Goal: Information Seeking & Learning: Compare options

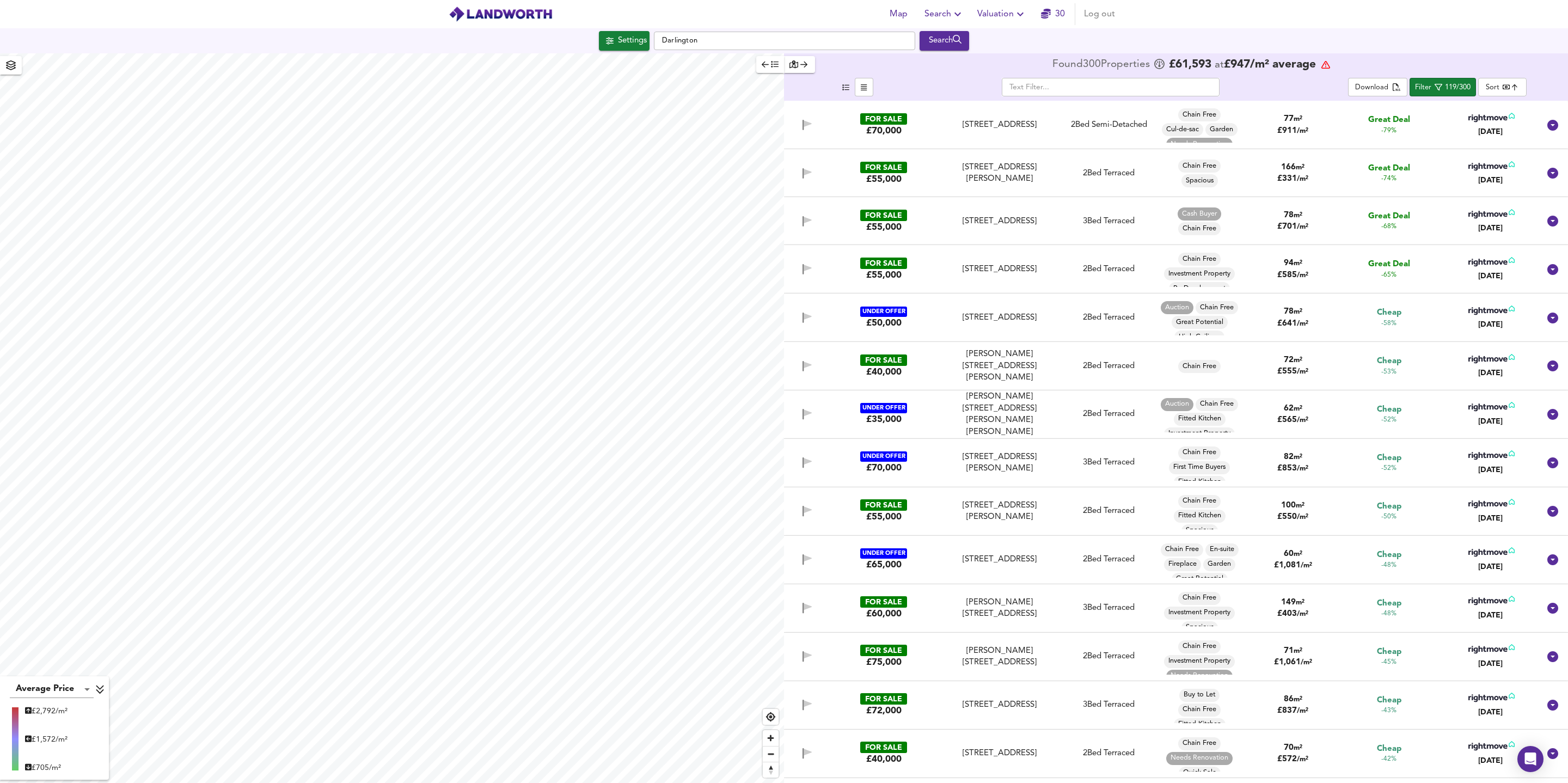
click at [1513, 87] on body "Map Search Valuation 30 Log out Settings Darlington Search Average Price landwo…" at bounding box center [784, 392] width 1568 height 783
click at [1443, 85] on div at bounding box center [784, 392] width 1568 height 783
click at [1443, 90] on span "Filter 119/300" at bounding box center [1442, 87] width 55 height 14
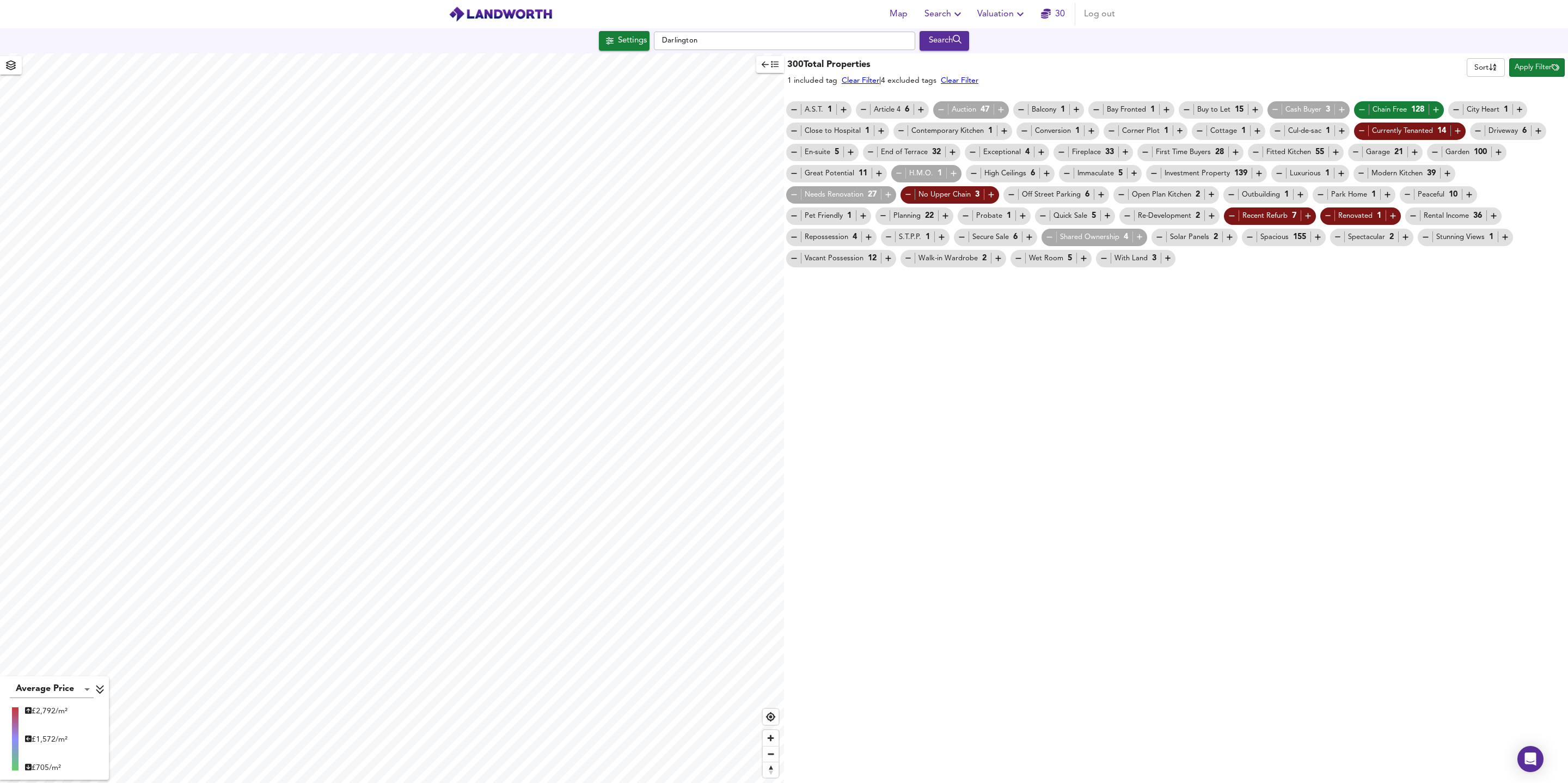
click at [974, 108] on div "Auction 47" at bounding box center [971, 110] width 69 height 12
click at [1004, 113] on icon "button" at bounding box center [1001, 110] width 9 height 9
click at [945, 112] on icon "button" at bounding box center [941, 110] width 9 height 9
click at [964, 112] on div "Auction 47" at bounding box center [971, 110] width 69 height 12
click at [1002, 110] on icon "button" at bounding box center [1001, 110] width 6 height 6
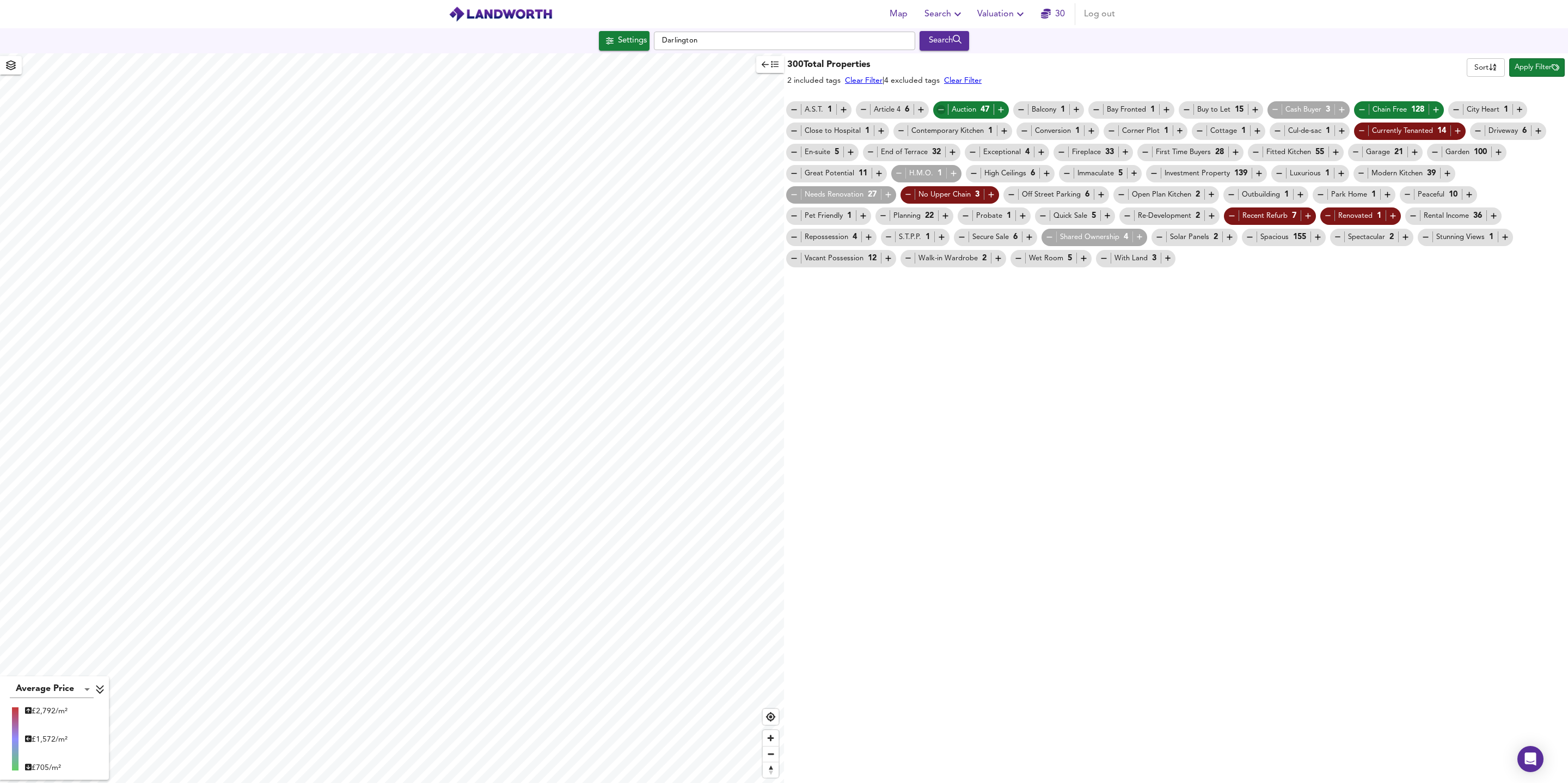
click at [945, 113] on icon "button" at bounding box center [941, 110] width 9 height 9
click at [1003, 110] on icon "button" at bounding box center [1001, 110] width 6 height 6
click at [888, 195] on icon "button" at bounding box center [887, 195] width 6 height 6
click at [1346, 112] on icon "button" at bounding box center [1342, 110] width 9 height 9
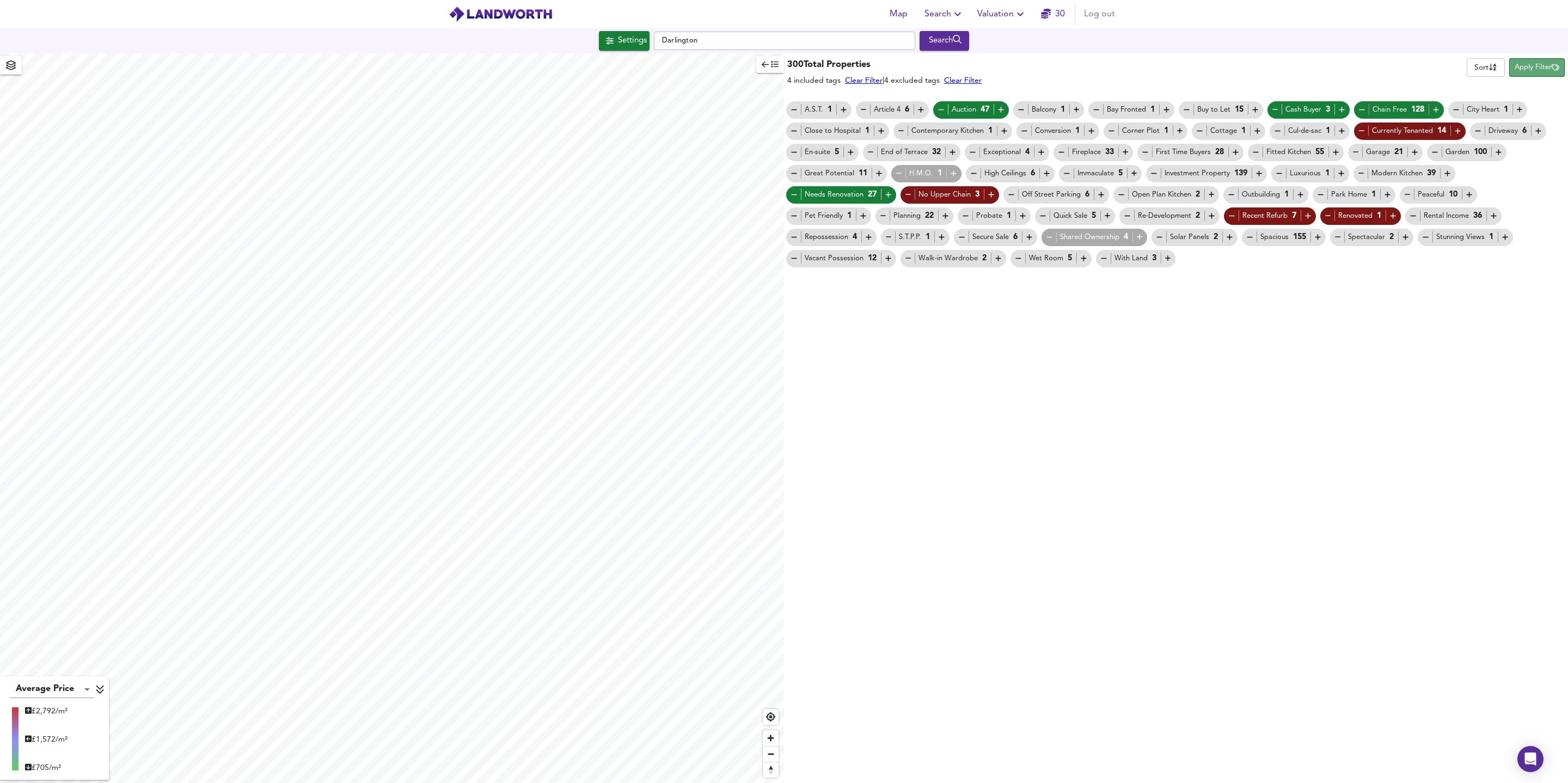
click at [1525, 69] on span "Apply Filter" at bounding box center [1537, 68] width 45 height 12
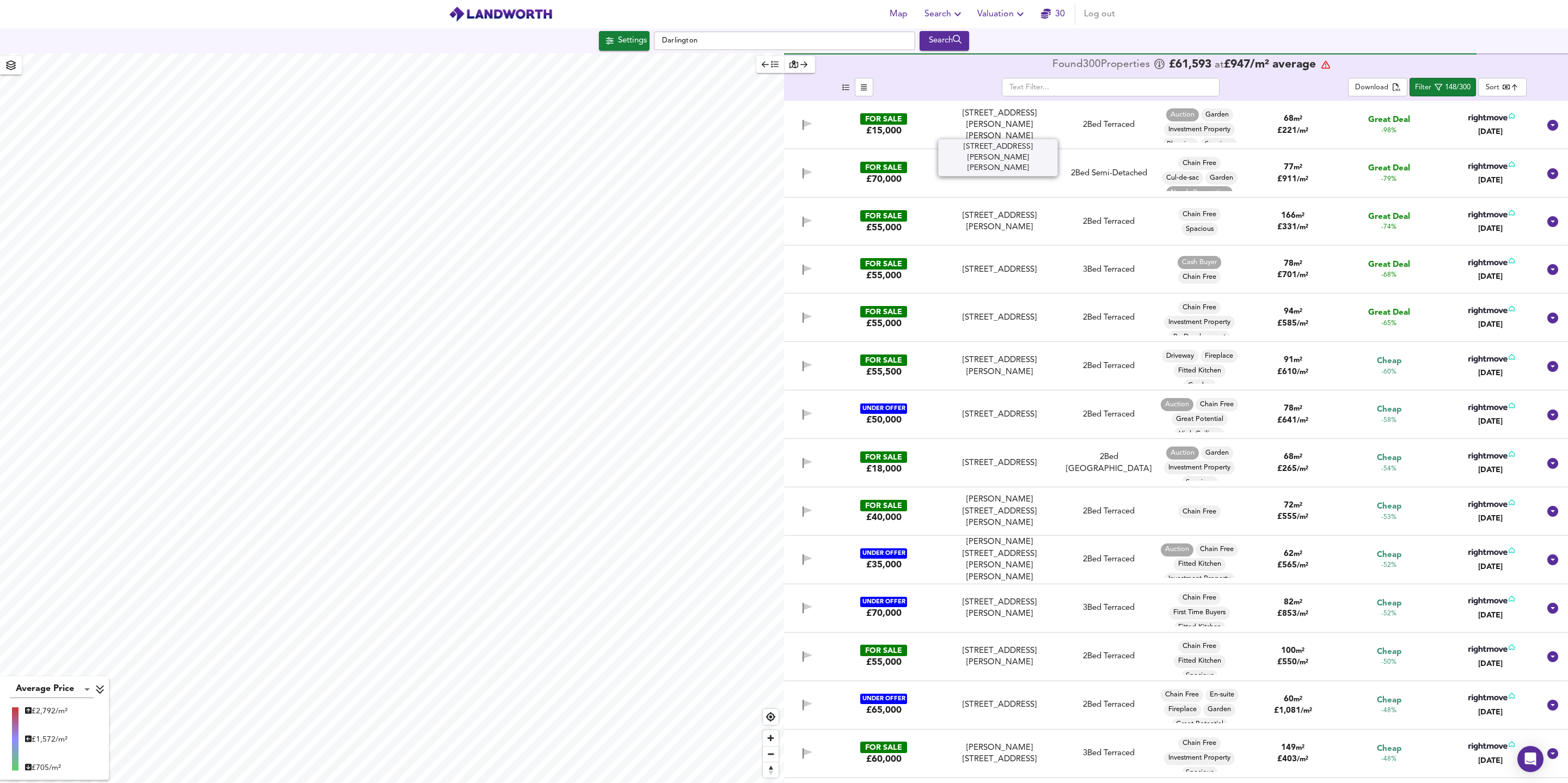
click at [1032, 125] on div "[STREET_ADDRESS][PERSON_NAME][PERSON_NAME]" at bounding box center [999, 125] width 111 height 35
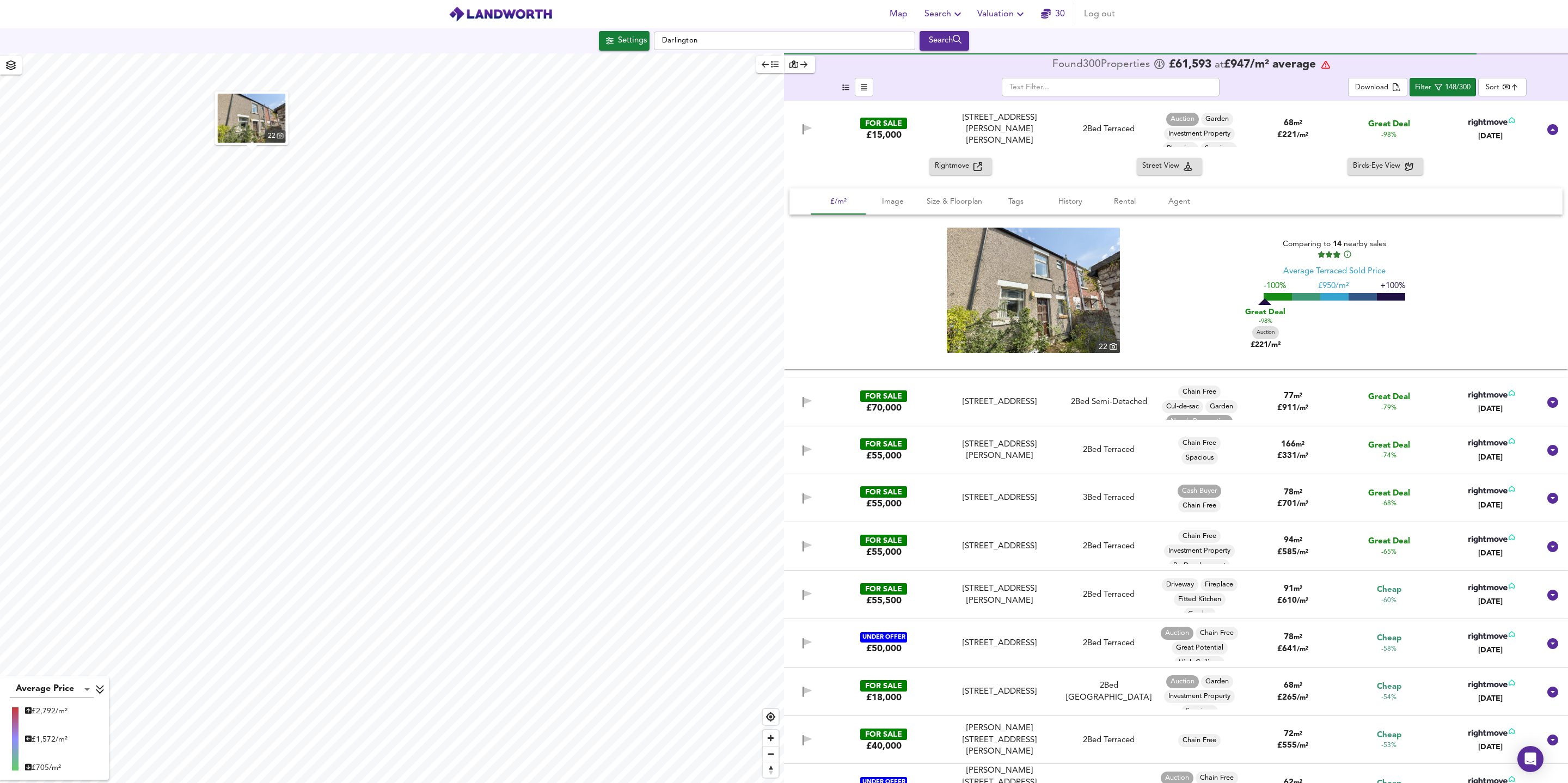
click at [1061, 127] on div "2 Bed Terraced" at bounding box center [1109, 129] width 98 height 12
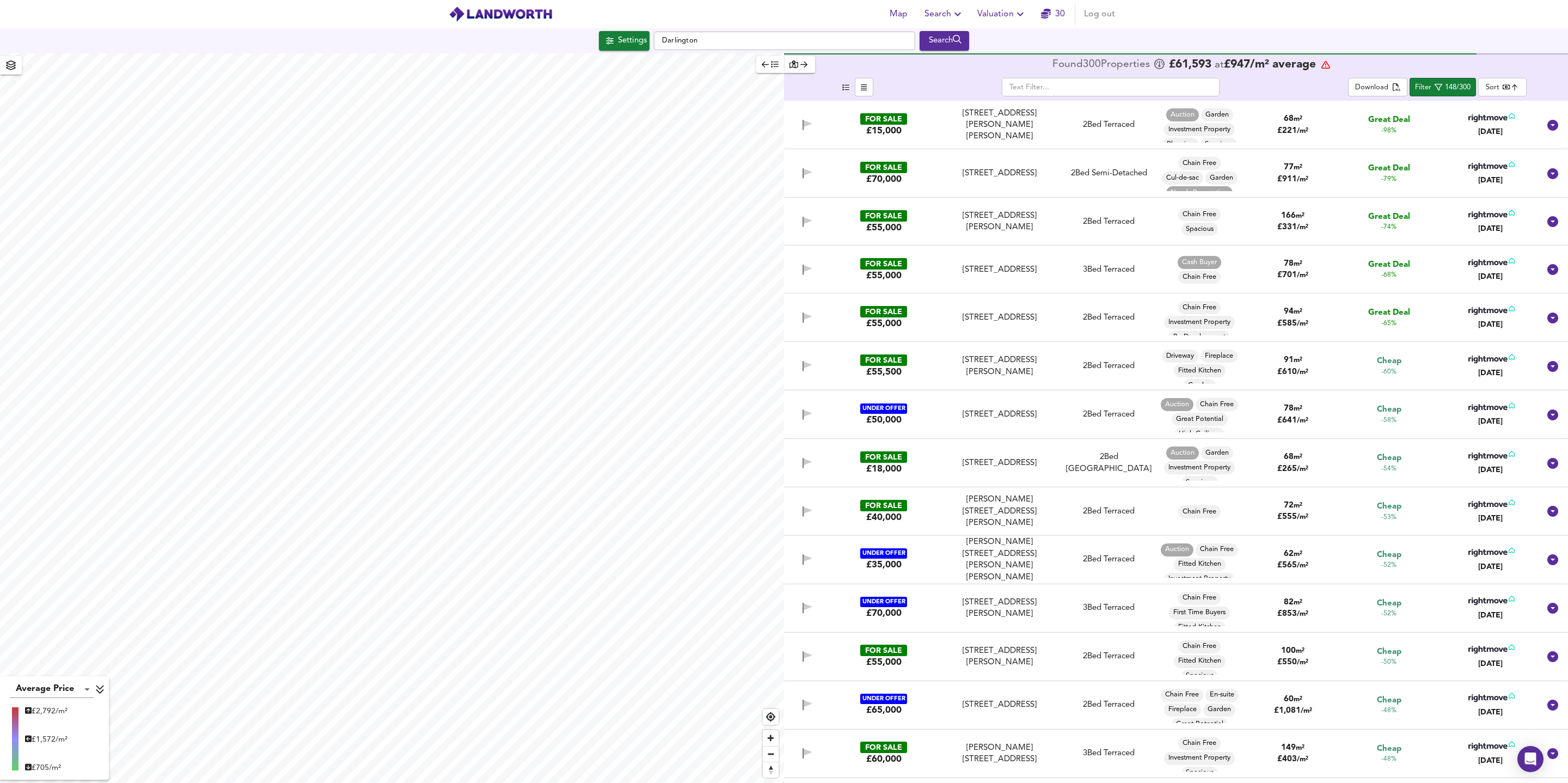
click at [1061, 127] on div "2 Bed Terraced" at bounding box center [1109, 125] width 98 height 12
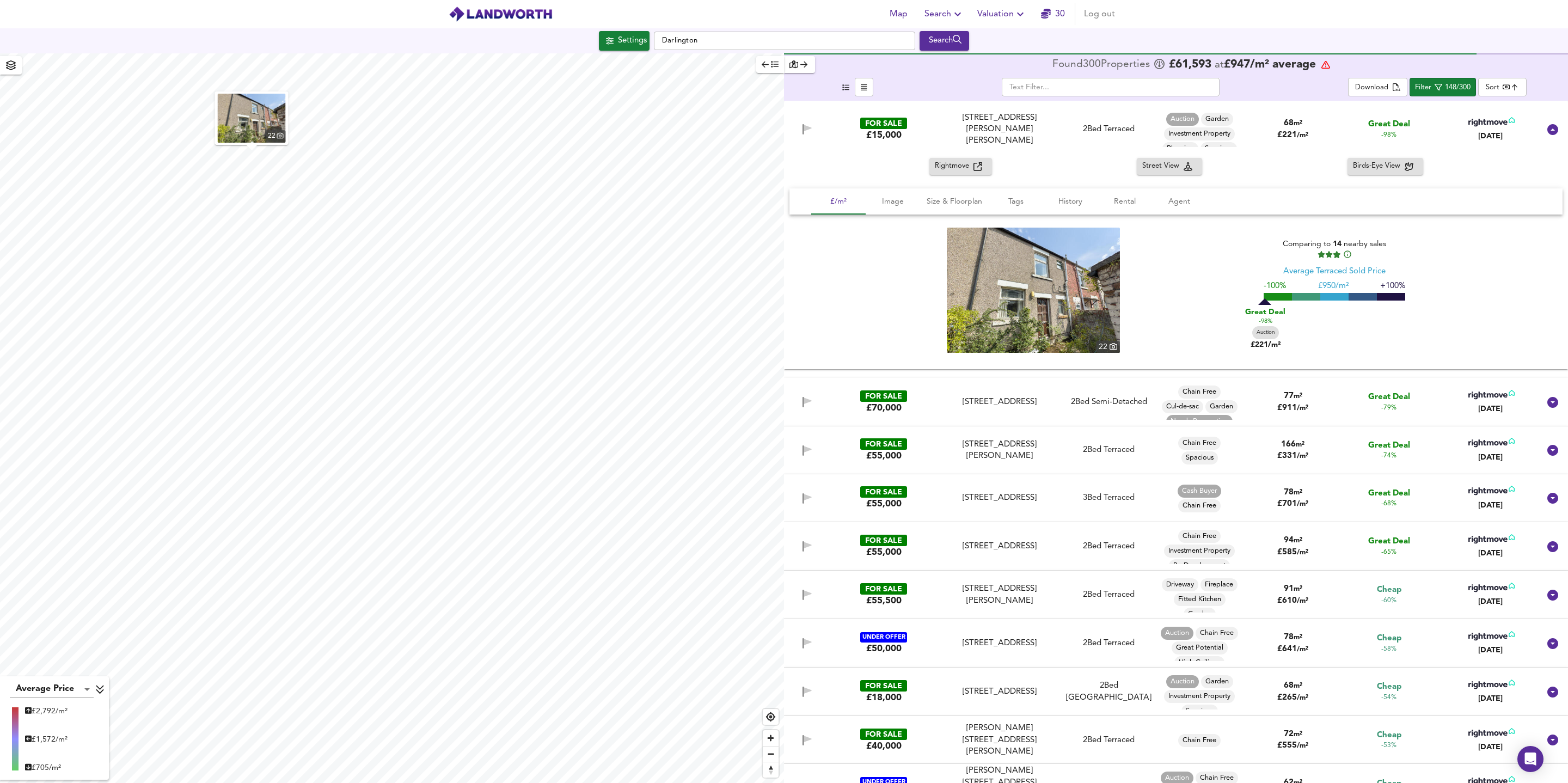
click at [1501, 137] on div "[DATE]" at bounding box center [1490, 136] width 49 height 11
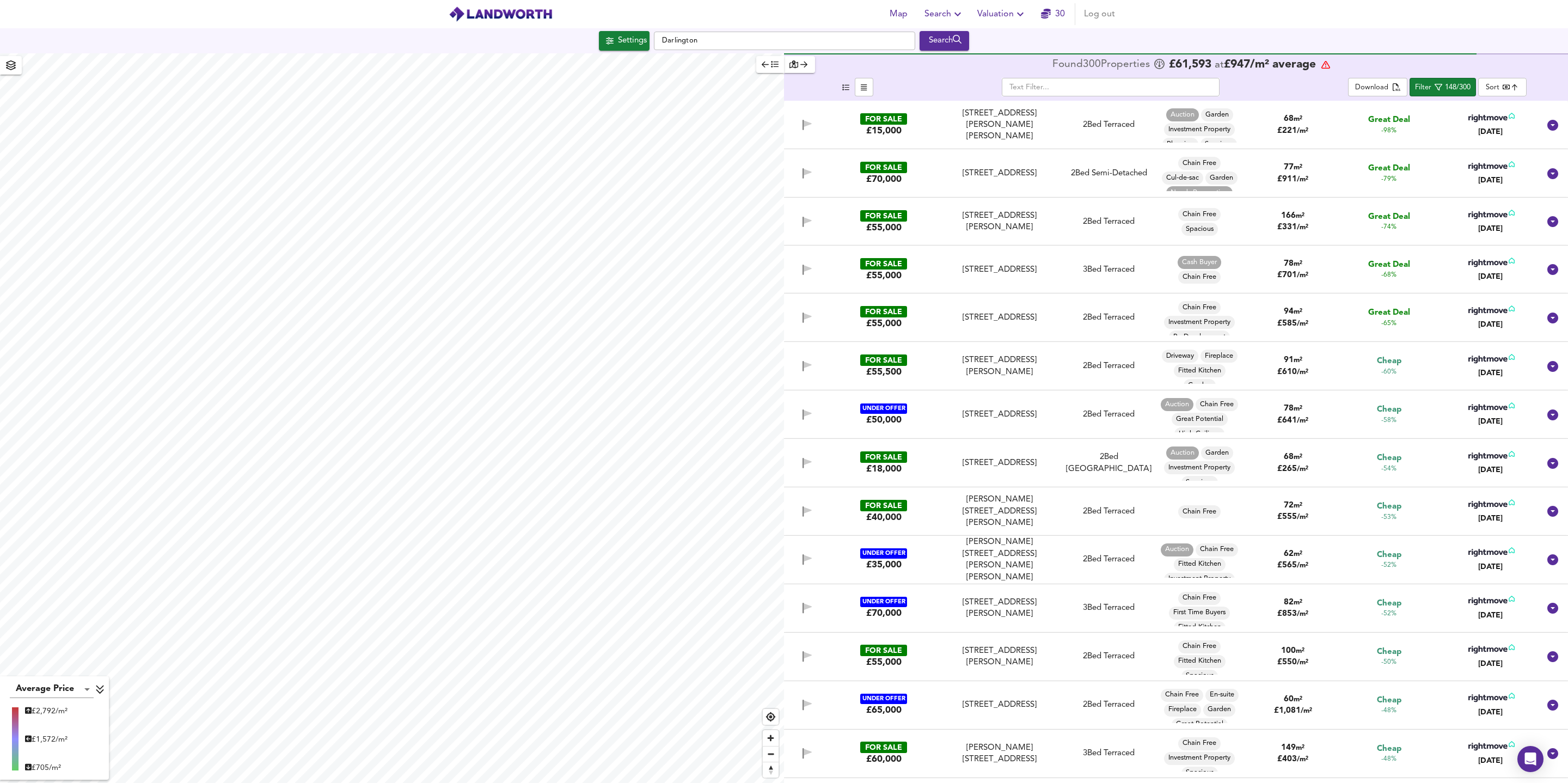
click at [1499, 130] on div "[DATE]" at bounding box center [1490, 132] width 49 height 11
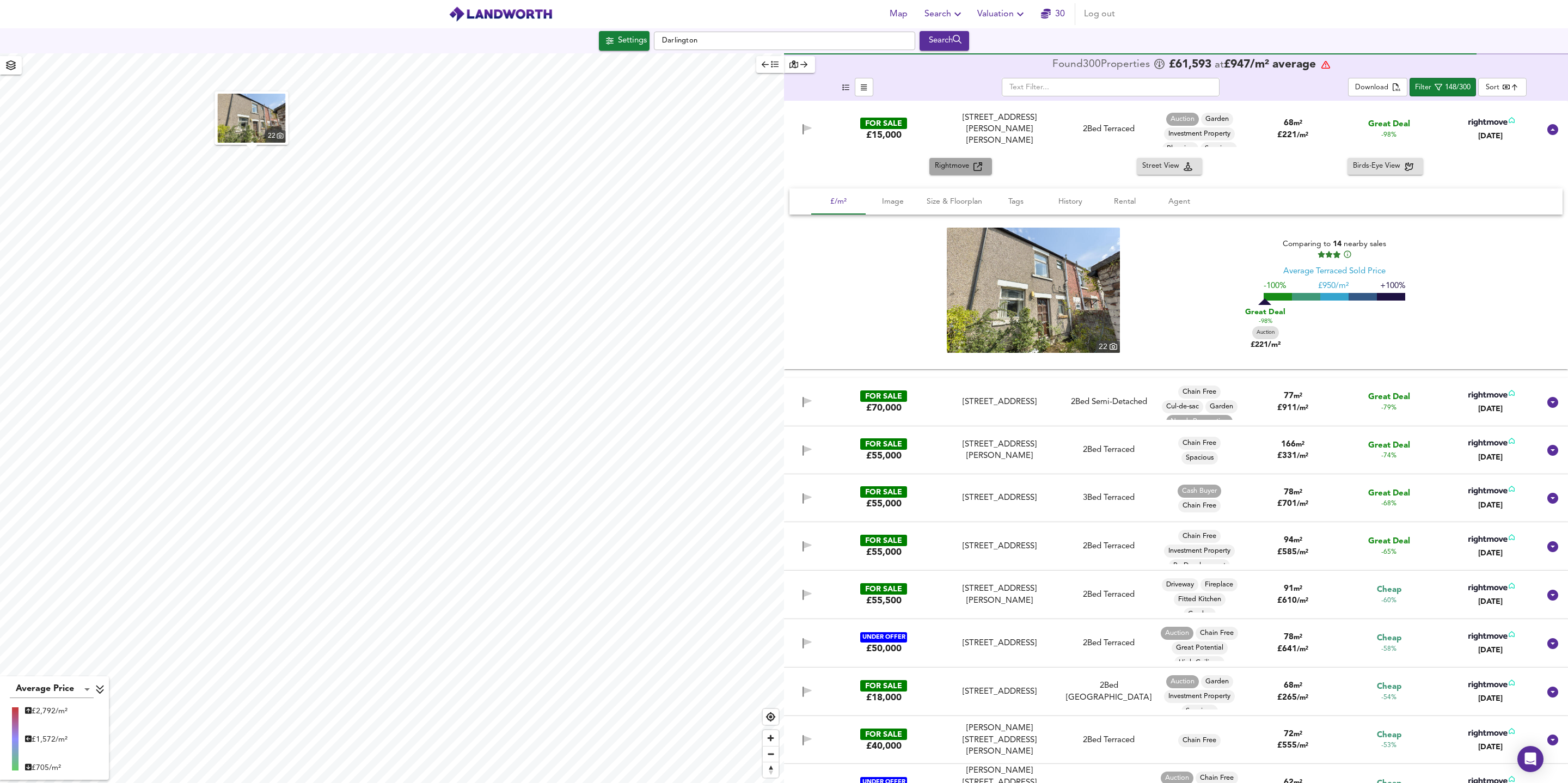
click at [935, 168] on span "Rightmove" at bounding box center [954, 166] width 39 height 12
click at [867, 161] on div "Rightmove Street View Birds-Eye View" at bounding box center [1176, 166] width 784 height 17
click at [855, 159] on div "Rightmove Street View Birds-Eye View" at bounding box center [1176, 166] width 784 height 17
click at [863, 141] on div "FOR SALE £15,000 [STREET_ADDRESS][PERSON_NAME][PERSON_NAME] [STREET_ADDRESS][PE…" at bounding box center [1162, 129] width 753 height 36
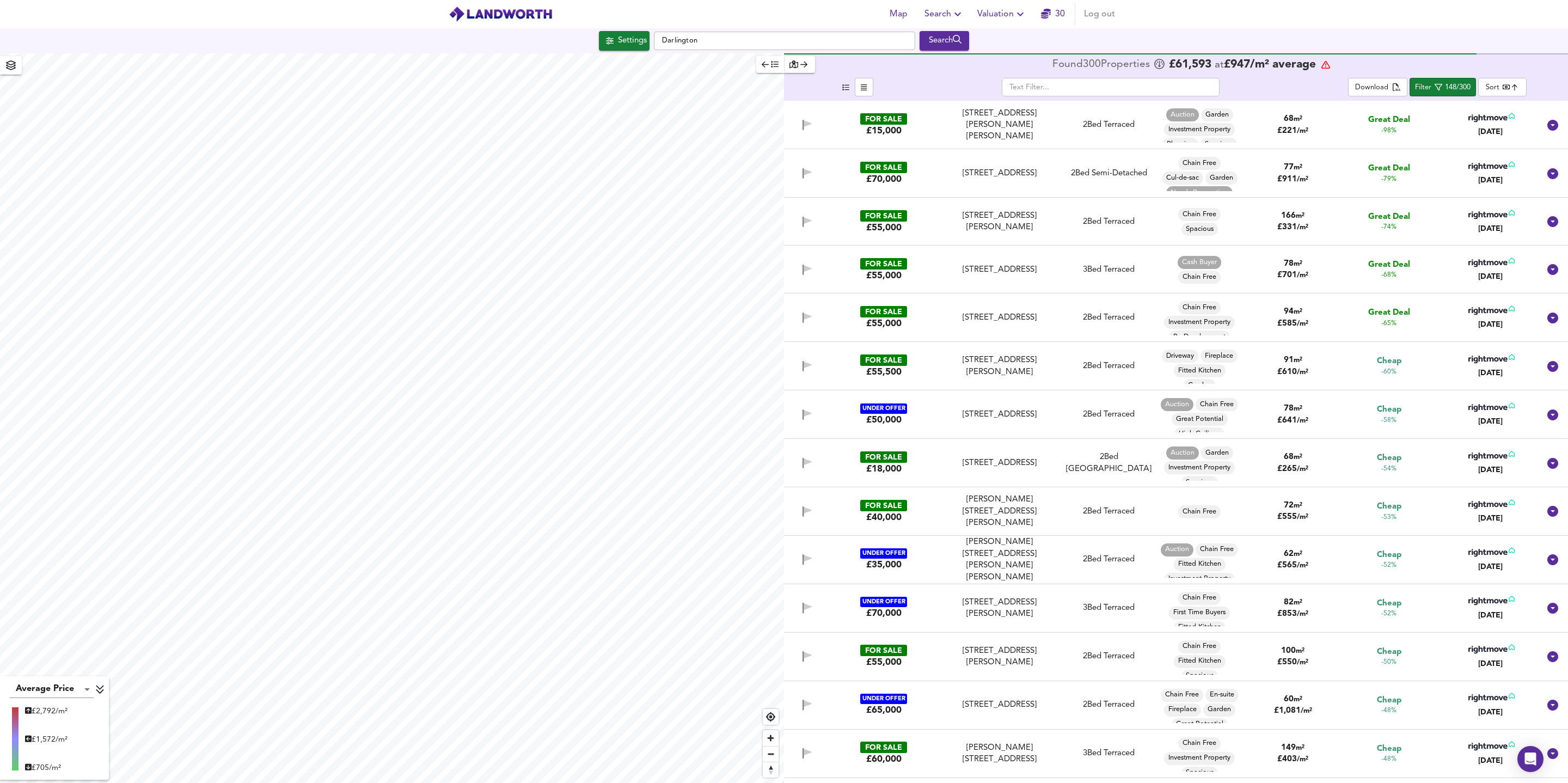
click at [878, 132] on div "£15,000" at bounding box center [884, 130] width 36 height 12
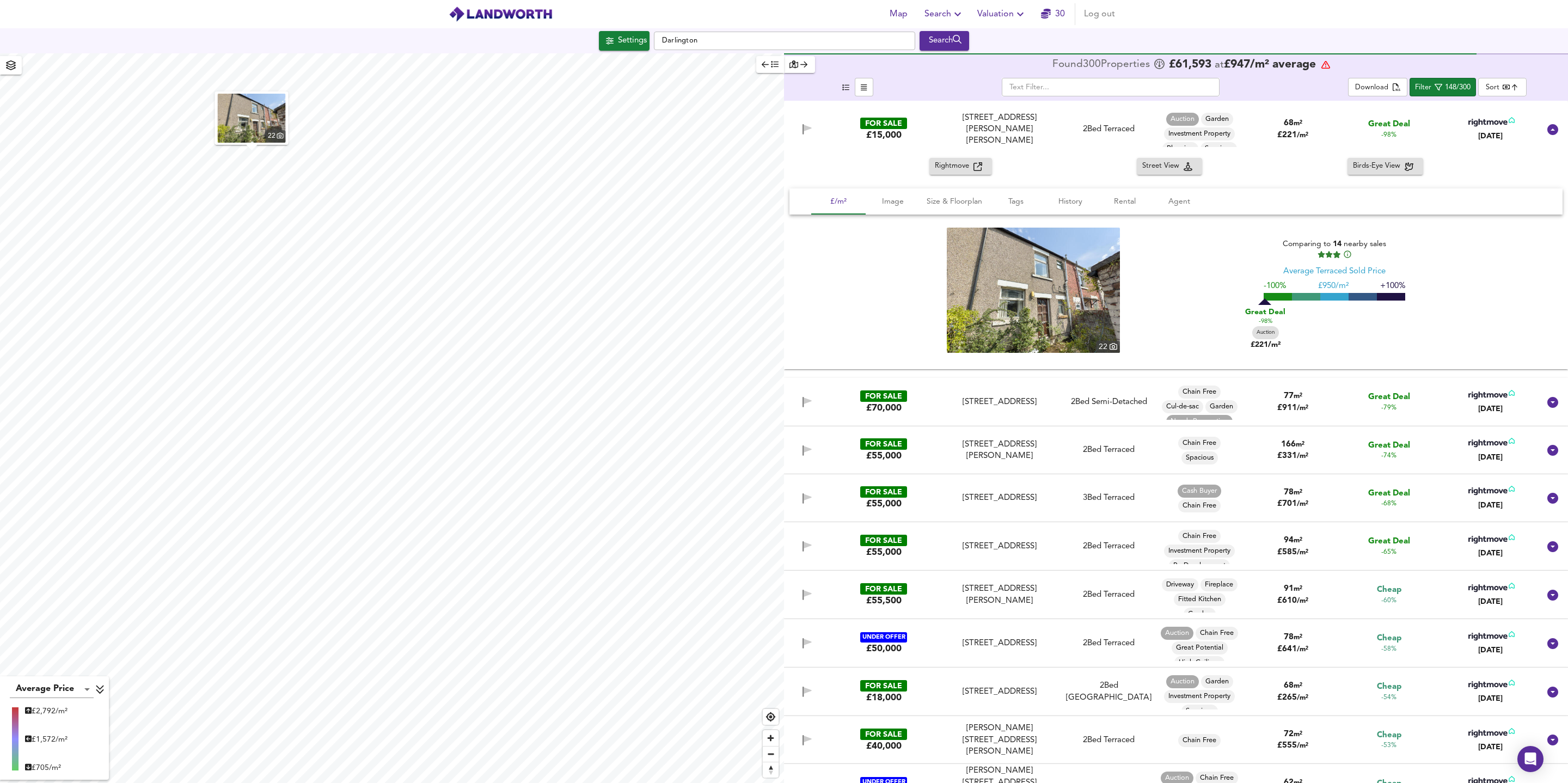
click at [878, 132] on div "£15,000" at bounding box center [884, 135] width 36 height 12
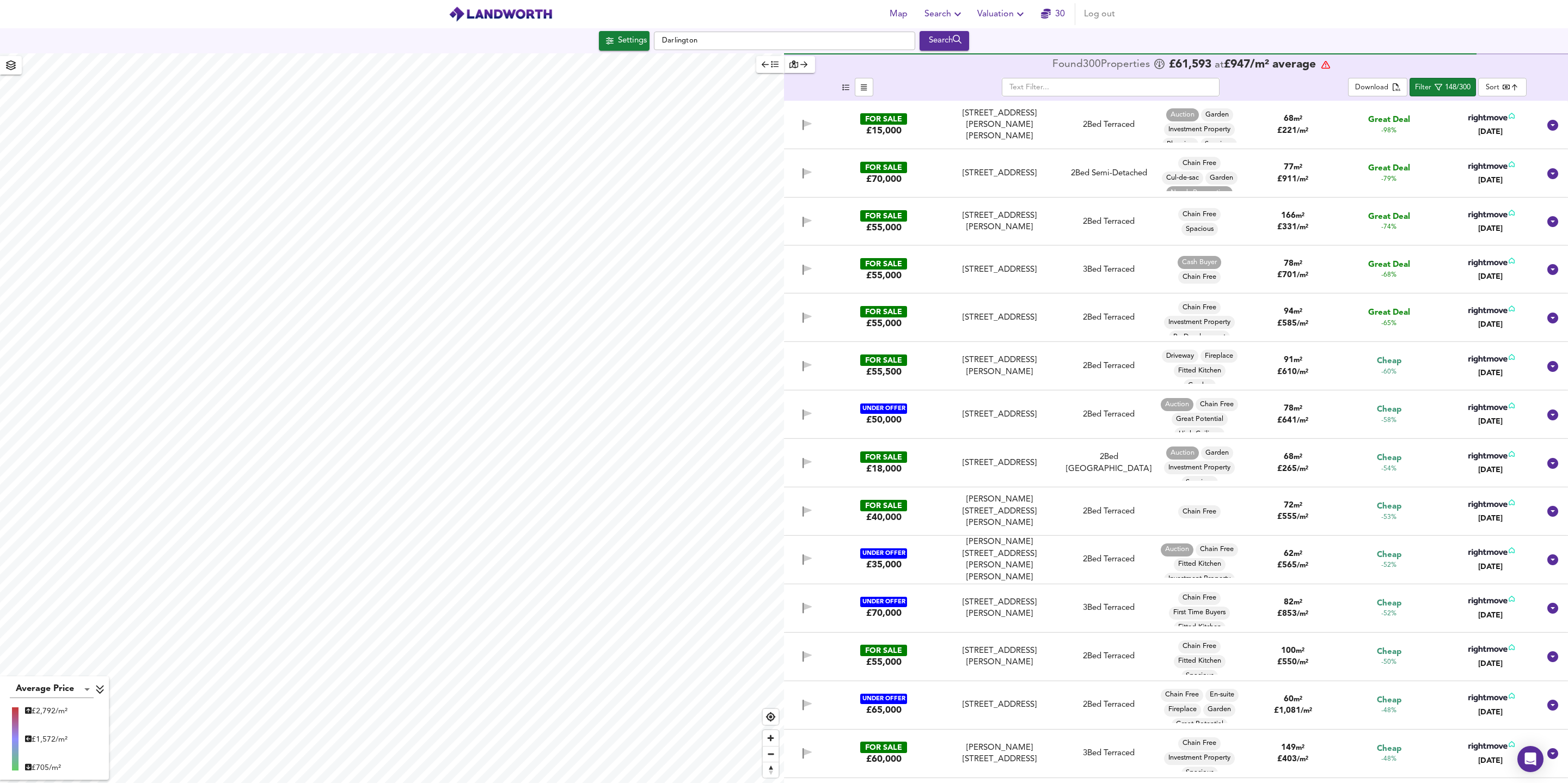
click at [1050, 185] on div "FOR SALE £70,000 [GEOGRAPHIC_DATA] [GEOGRAPHIC_DATA] 2 Bed Semi-Detached Chain …" at bounding box center [1162, 174] width 753 height 36
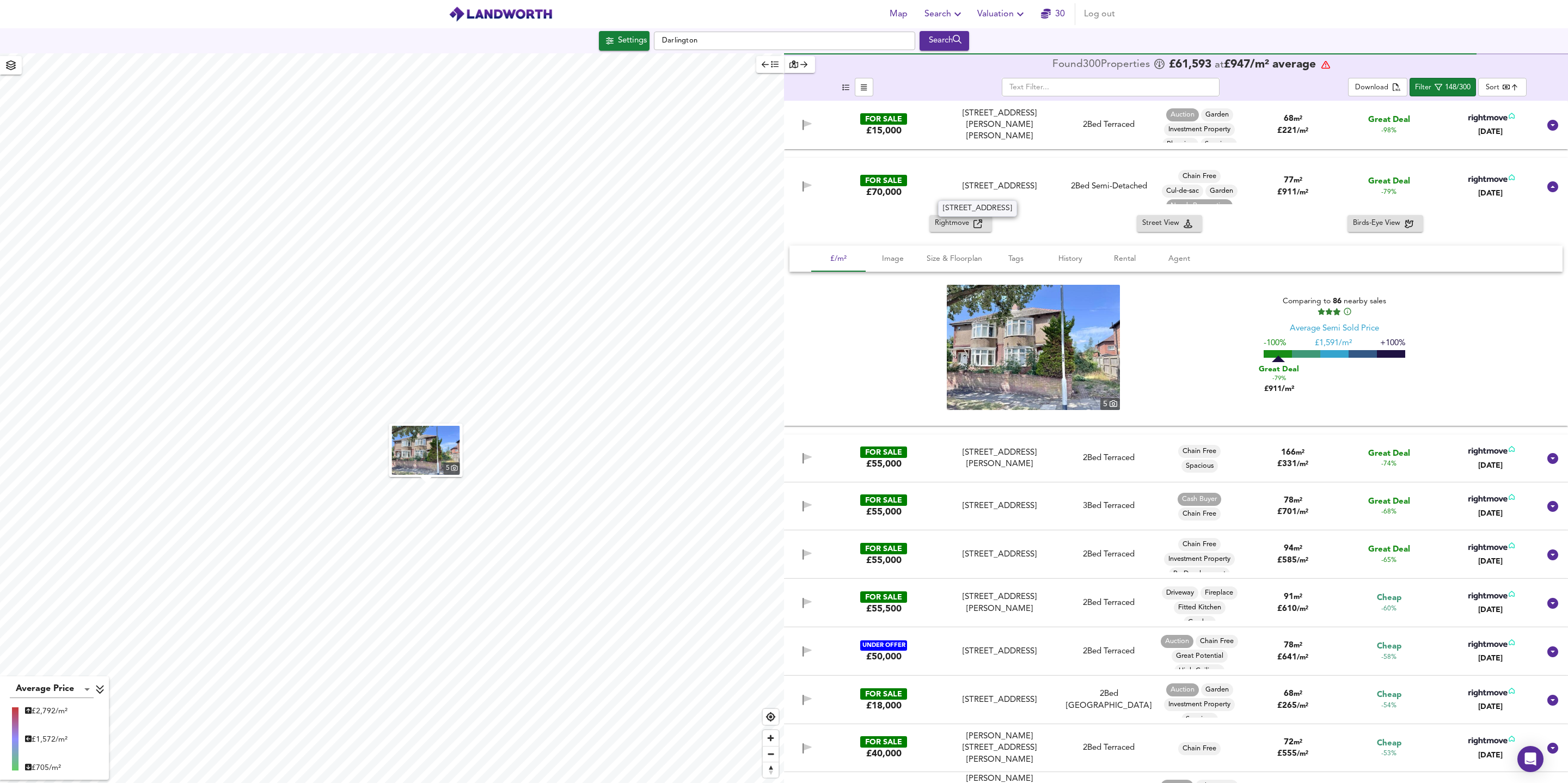
click at [1050, 185] on div "[STREET_ADDRESS]" at bounding box center [999, 187] width 111 height 12
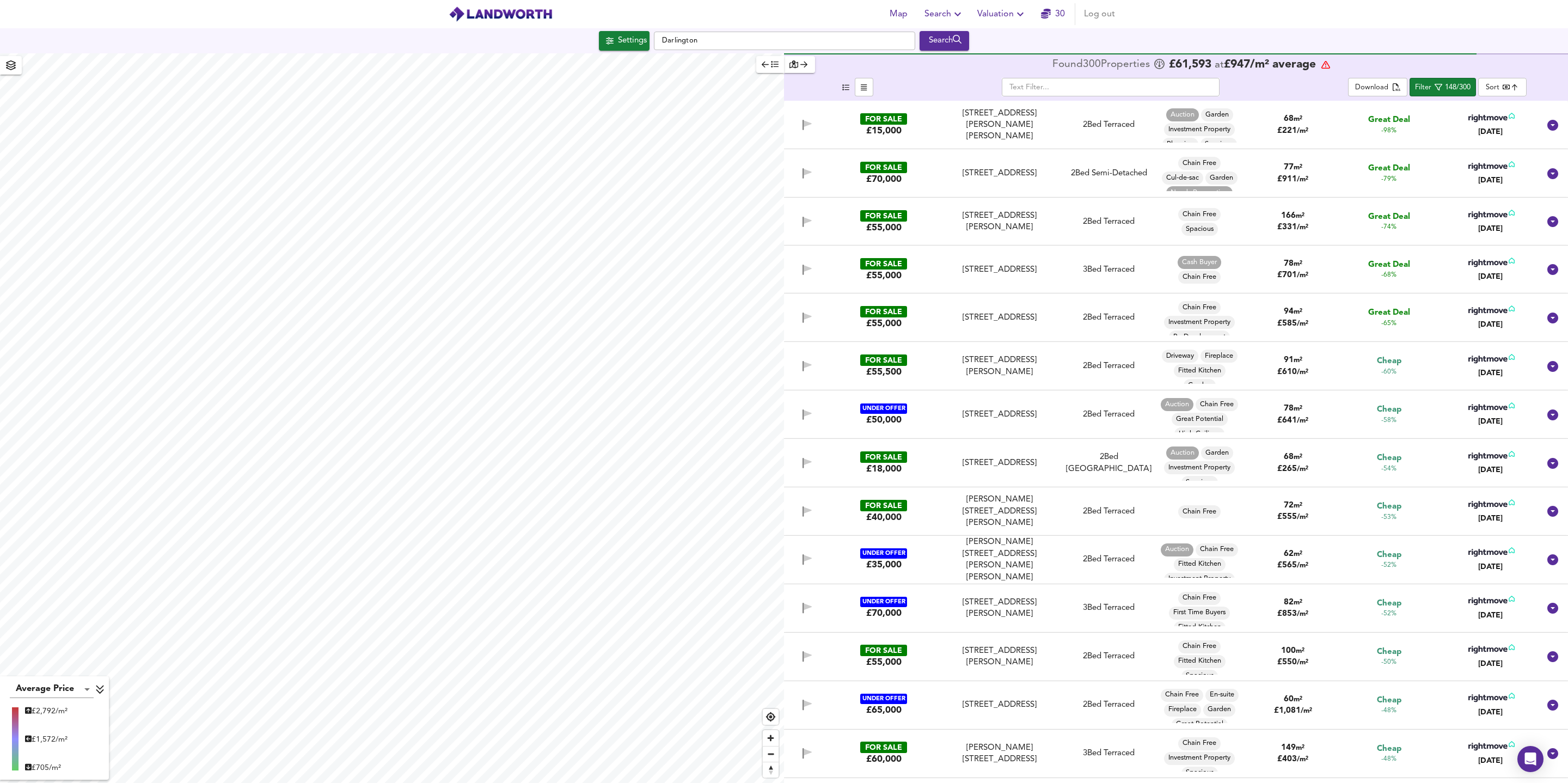
click at [1064, 275] on div "3 Bed Terraced" at bounding box center [1109, 270] width 98 height 12
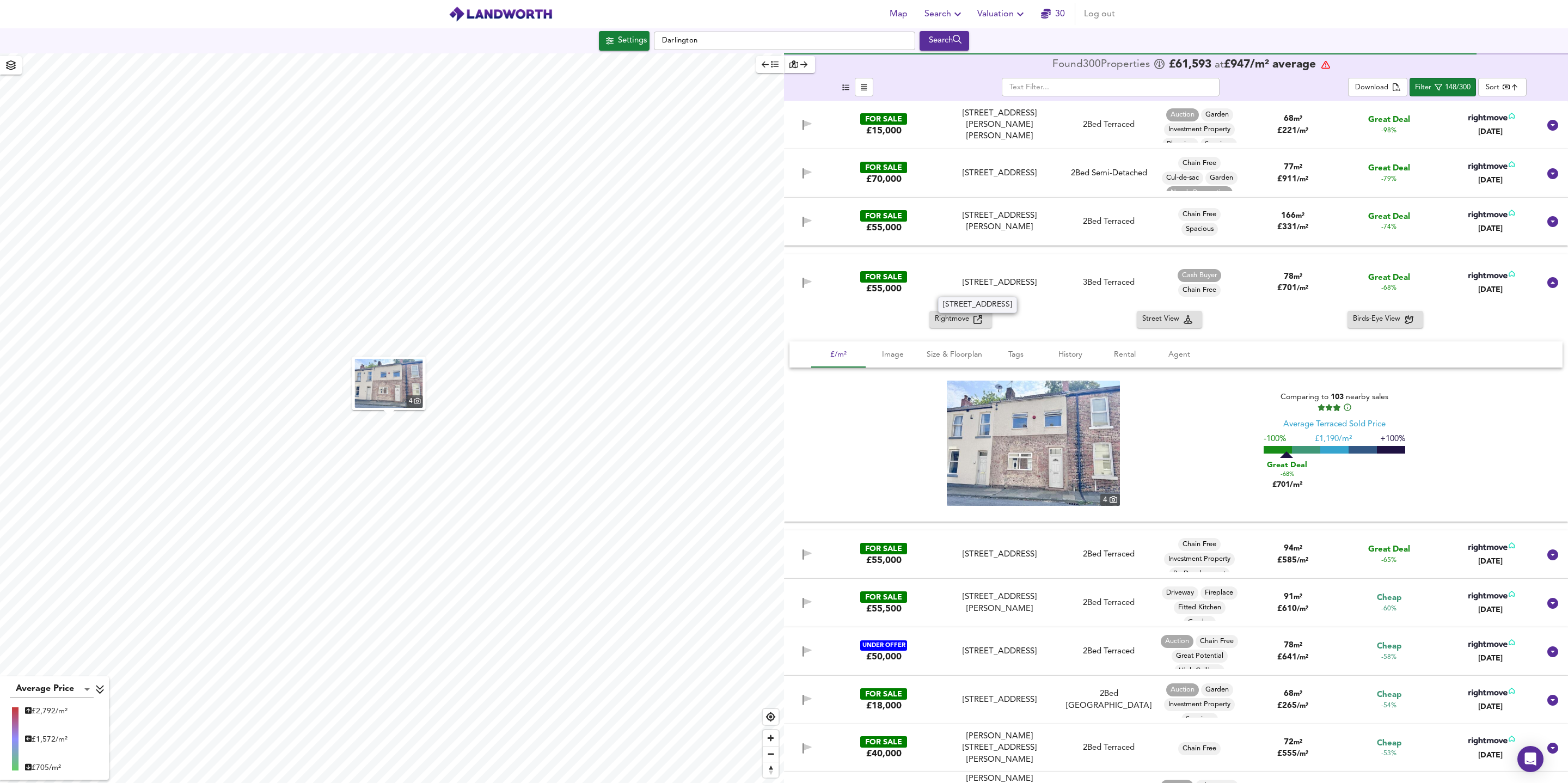
click at [1050, 277] on div "[STREET_ADDRESS]" at bounding box center [999, 283] width 111 height 12
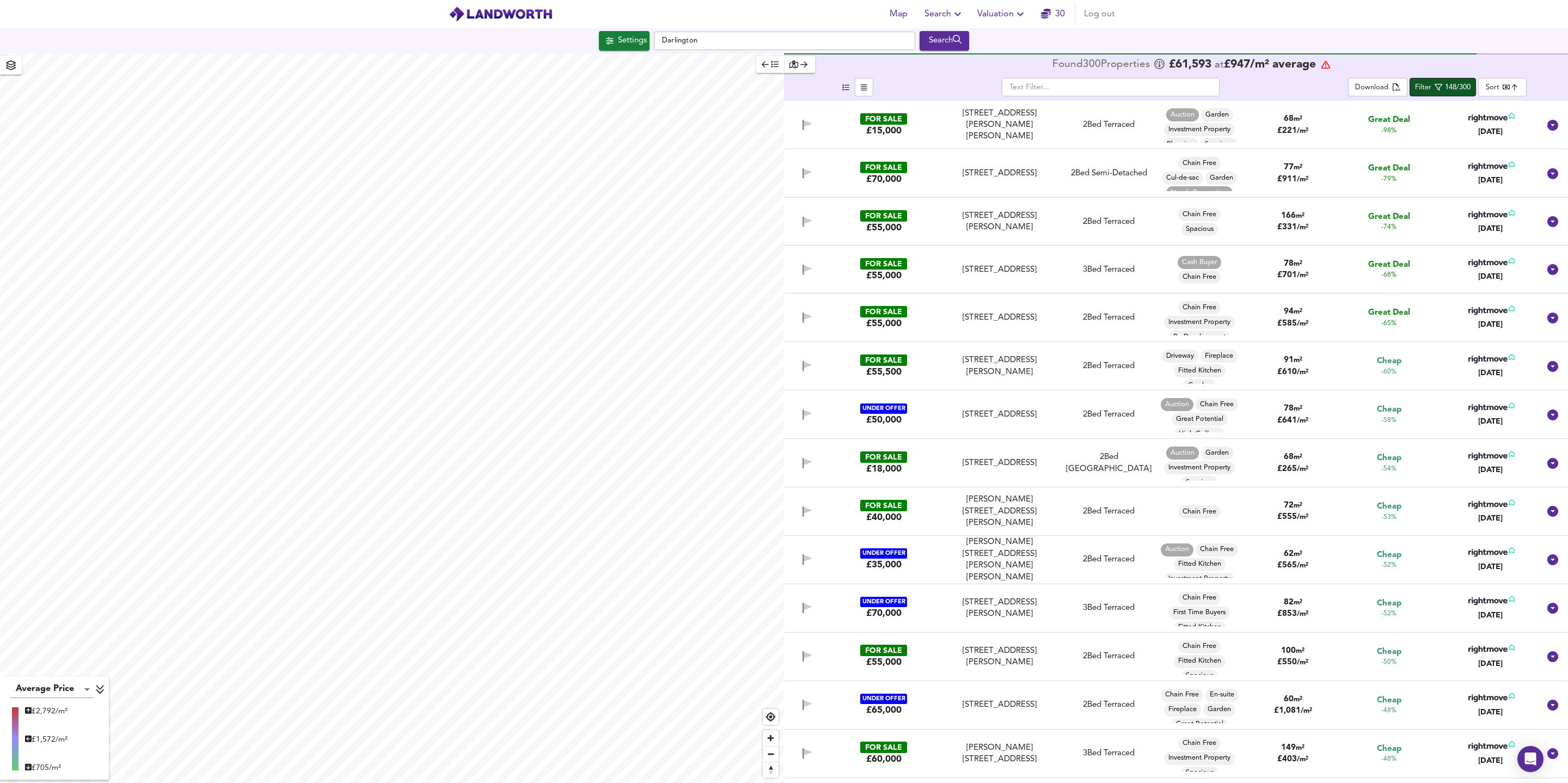
click at [1463, 85] on div "148/300" at bounding box center [1458, 88] width 26 height 12
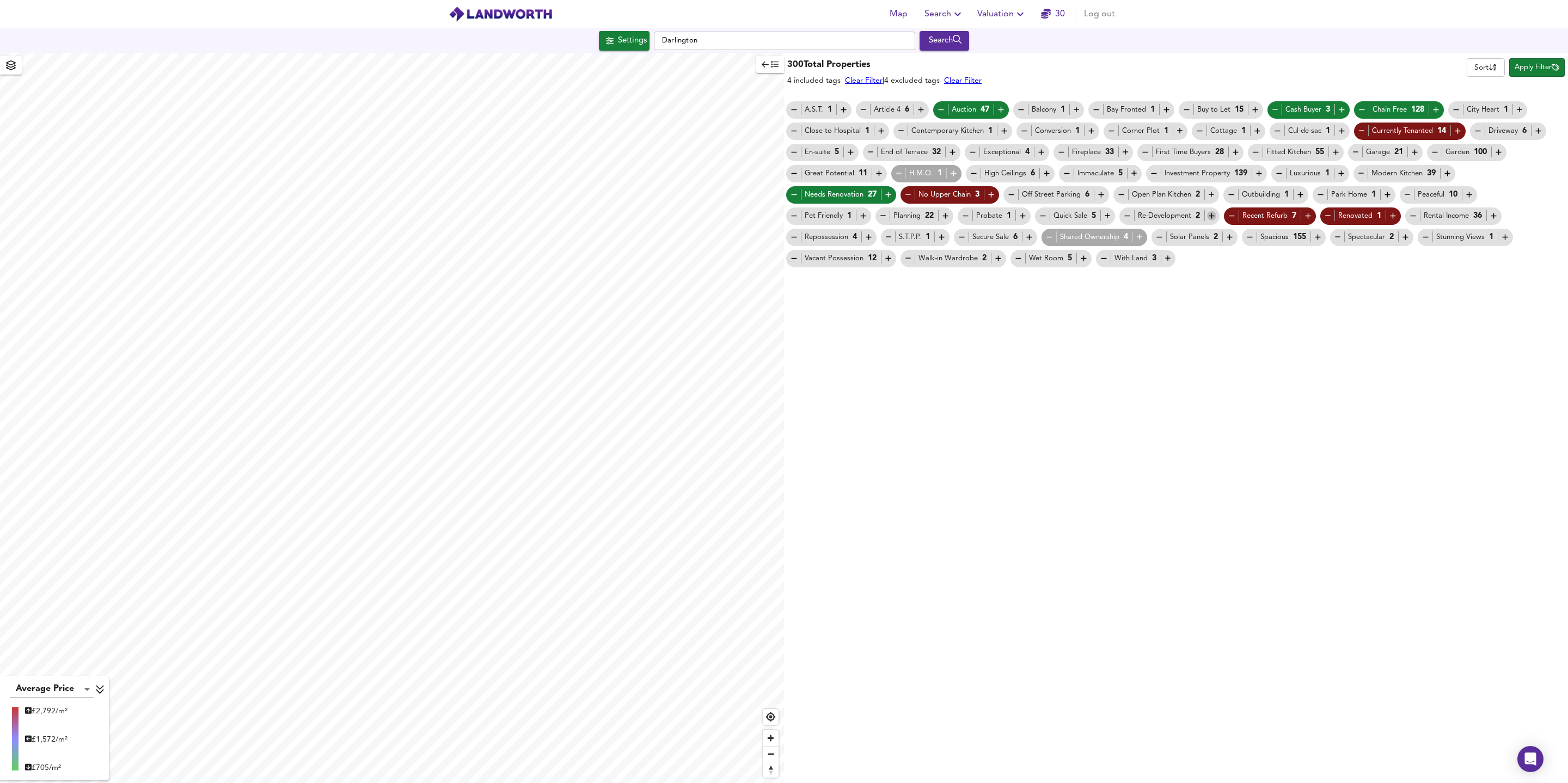
click at [1216, 215] on icon "button" at bounding box center [1211, 215] width 9 height 9
click at [1132, 215] on icon "button" at bounding box center [1127, 215] width 9 height 9
click at [1110, 215] on icon "button" at bounding box center [1107, 216] width 6 height 6
click at [868, 238] on icon "button" at bounding box center [868, 237] width 6 height 6
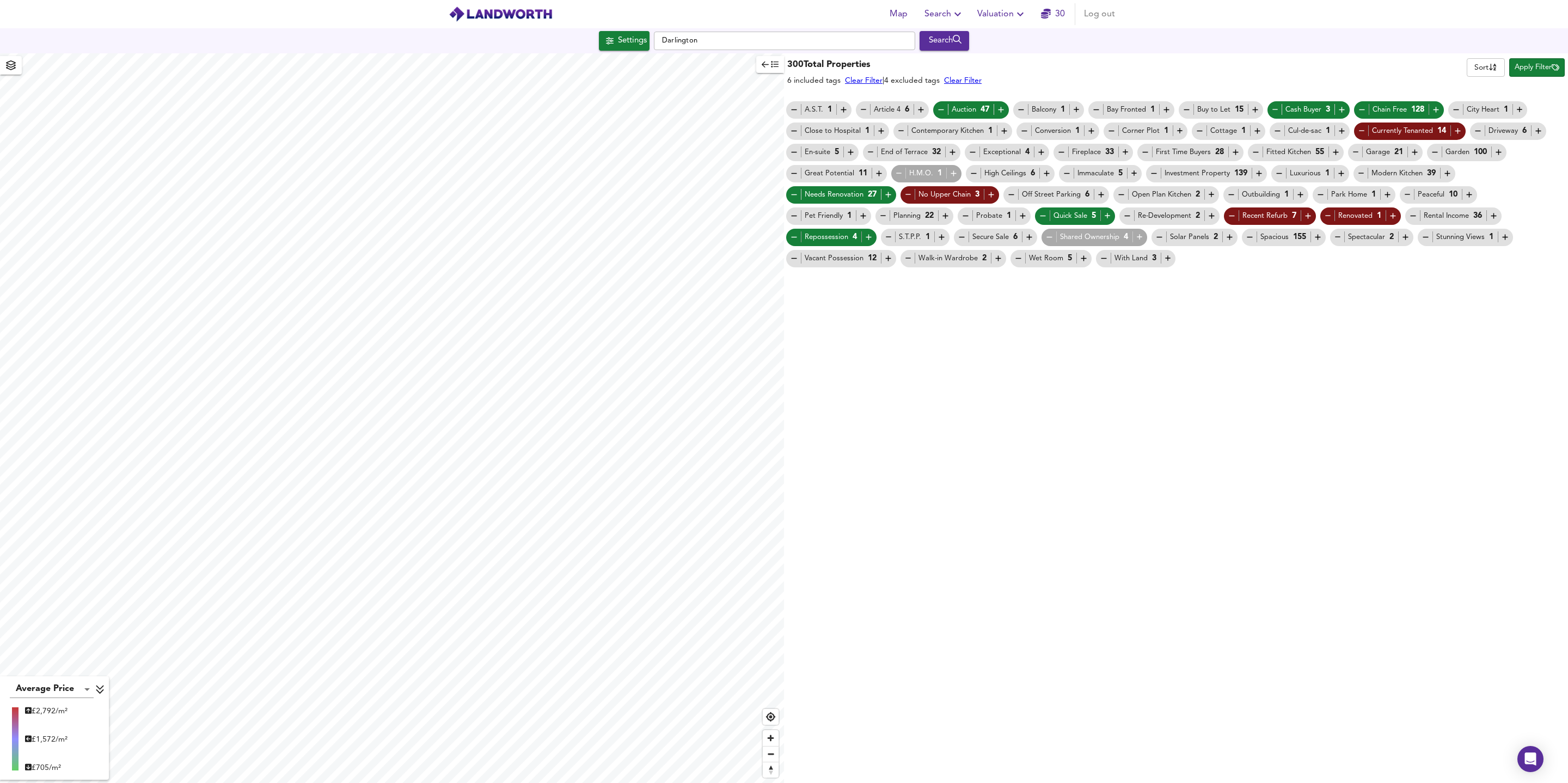
click at [886, 255] on icon "button" at bounding box center [888, 258] width 9 height 9
click at [793, 262] on icon "button" at bounding box center [794, 258] width 9 height 9
click at [887, 262] on icon "button" at bounding box center [888, 258] width 9 height 9
click at [857, 262] on div "Vacant Possession 12" at bounding box center [841, 258] width 103 height 12
click at [885, 259] on icon "button" at bounding box center [888, 258] width 9 height 9
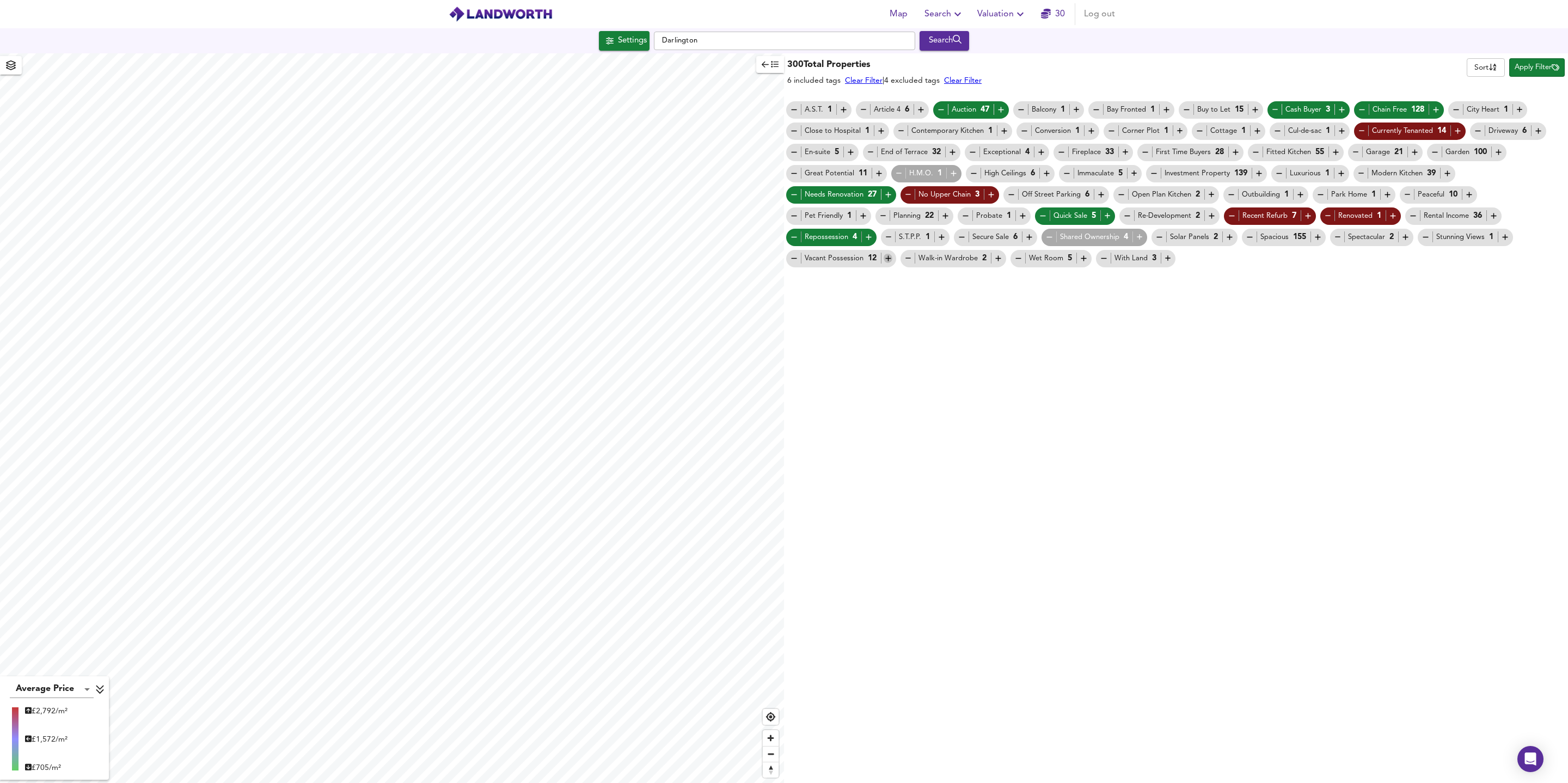
click at [885, 259] on icon "button" at bounding box center [888, 258] width 9 height 9
click at [811, 259] on div "Vacant Possession 12" at bounding box center [841, 258] width 103 height 12
click at [832, 257] on div "Vacant Possession 12" at bounding box center [841, 258] width 103 height 12
click at [790, 257] on icon "button" at bounding box center [794, 258] width 9 height 9
click at [799, 258] on div "Vacant Possession 12" at bounding box center [841, 258] width 103 height 12
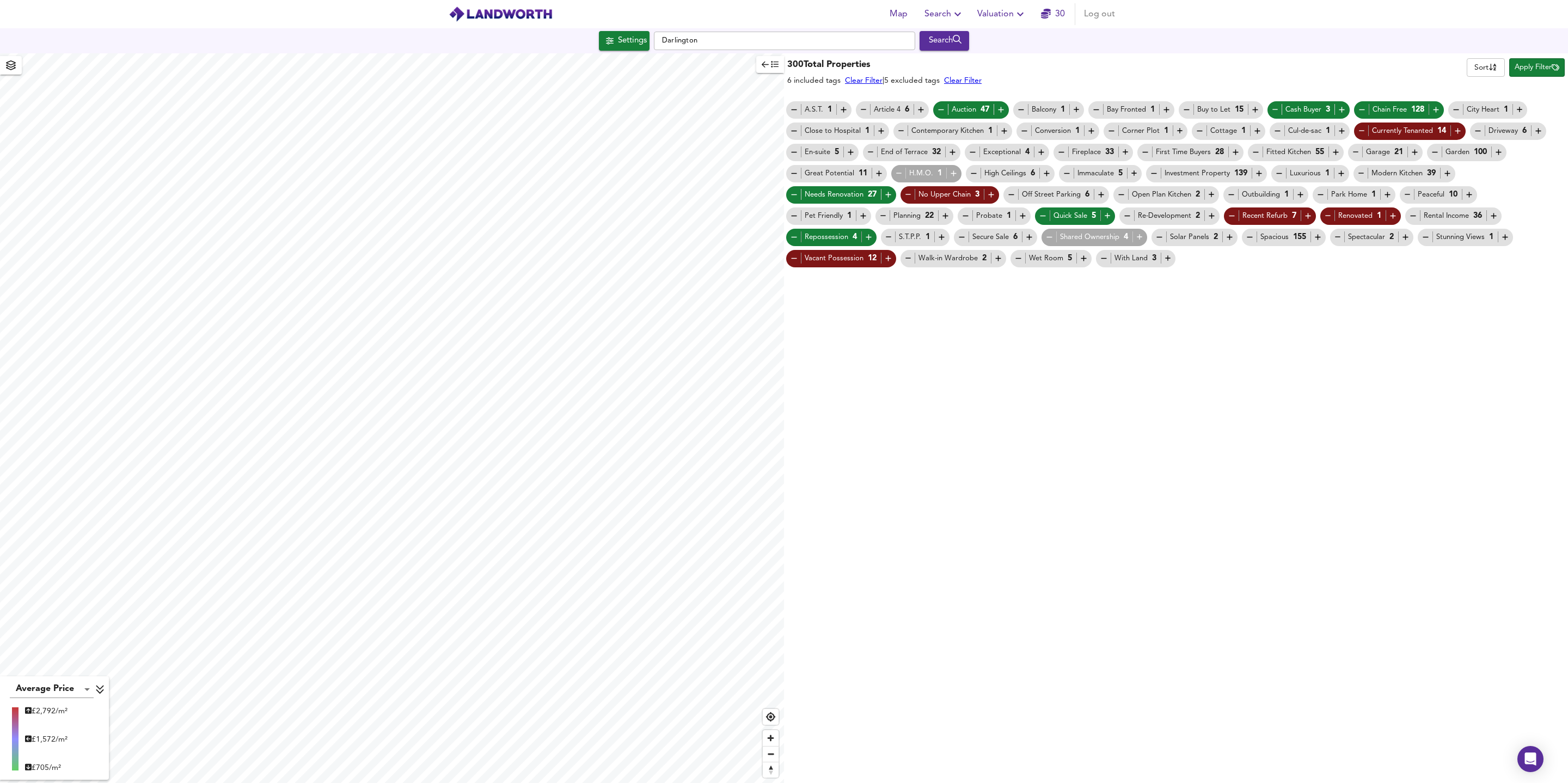
click at [795, 259] on icon "button" at bounding box center [794, 258] width 9 height 9
click at [887, 257] on icon "button" at bounding box center [887, 259] width 6 height 6
click at [1027, 220] on div "Probate 1" at bounding box center [994, 215] width 66 height 12
click at [1025, 215] on icon "button" at bounding box center [1022, 216] width 6 height 6
click at [879, 171] on icon "button" at bounding box center [879, 173] width 9 height 9
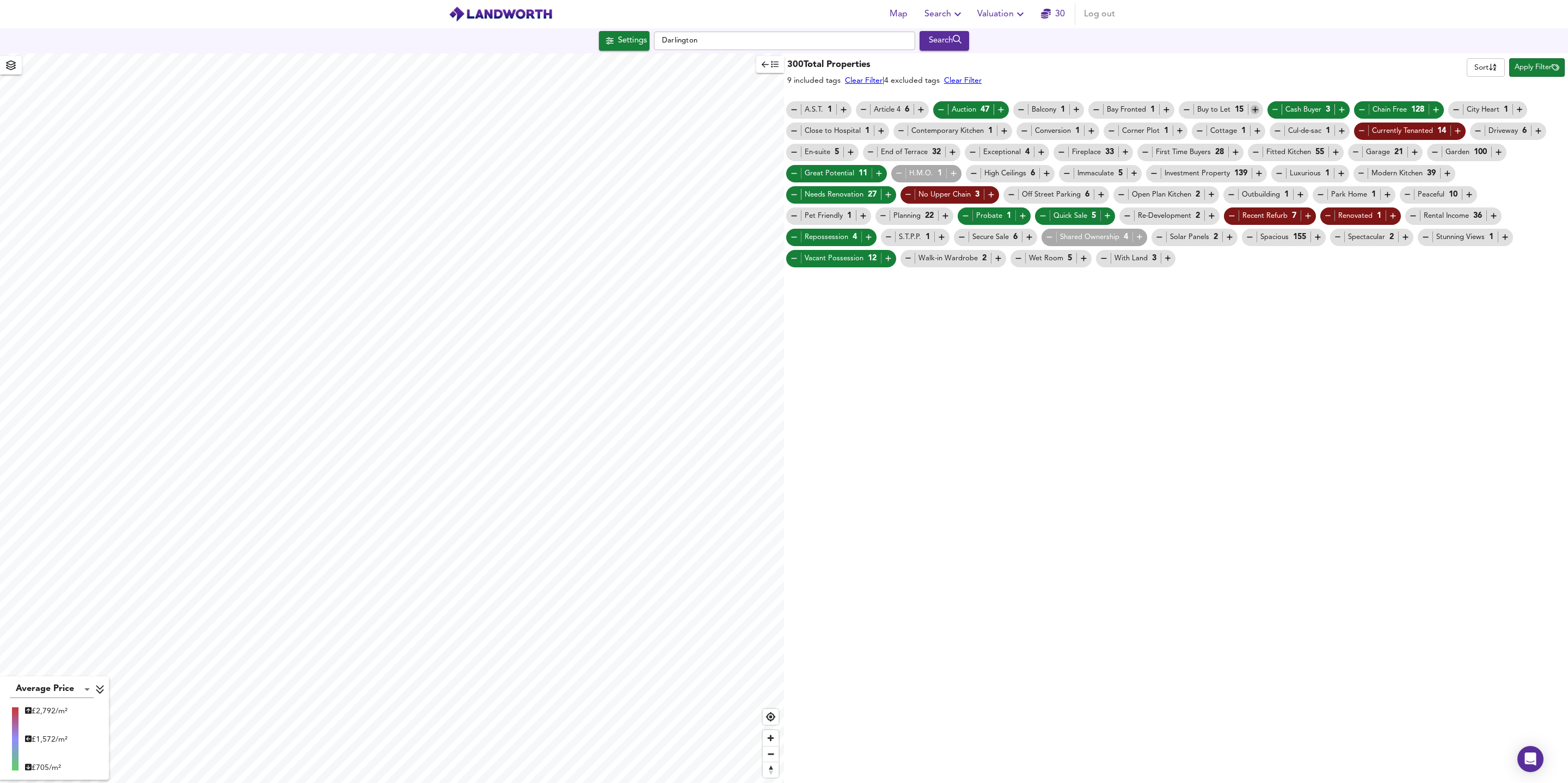
click at [1260, 114] on icon "button" at bounding box center [1255, 110] width 9 height 9
click at [1538, 73] on span "Apply Filter" at bounding box center [1537, 68] width 45 height 12
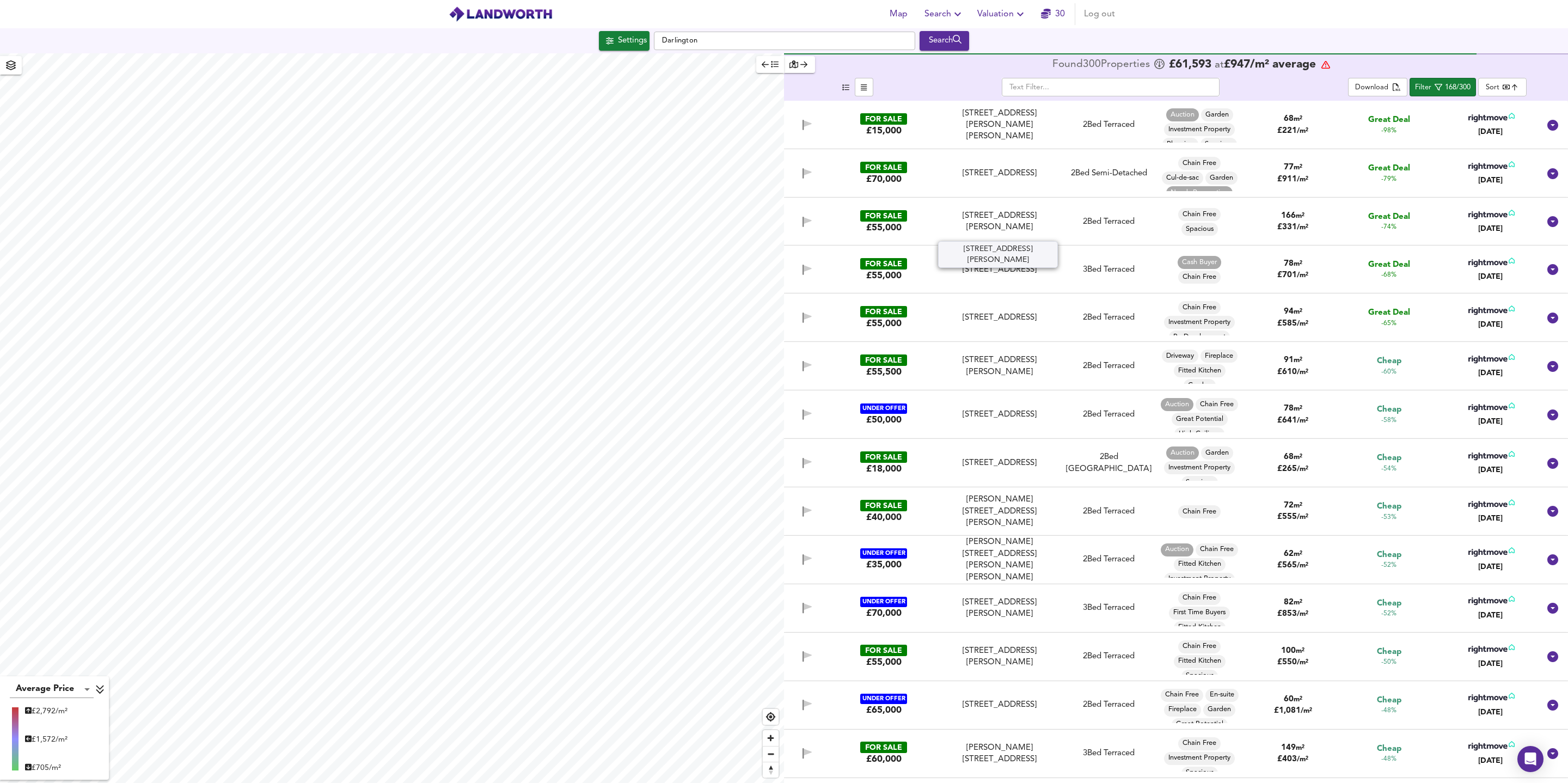
click at [1057, 225] on div "[STREET_ADDRESS][PERSON_NAME]" at bounding box center [999, 222] width 120 height 23
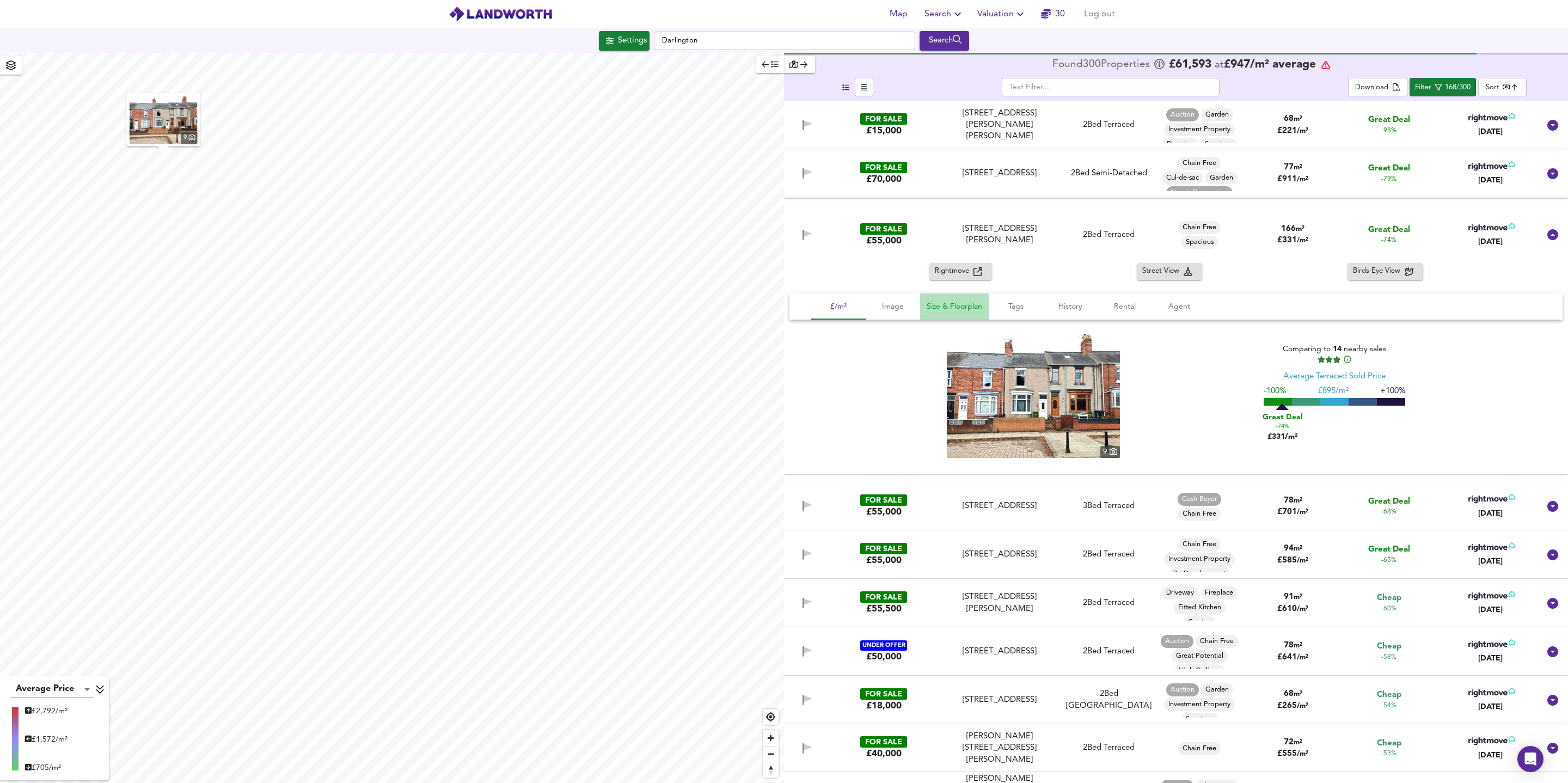
click at [962, 312] on span "Size & Floorplan" at bounding box center [954, 307] width 55 height 14
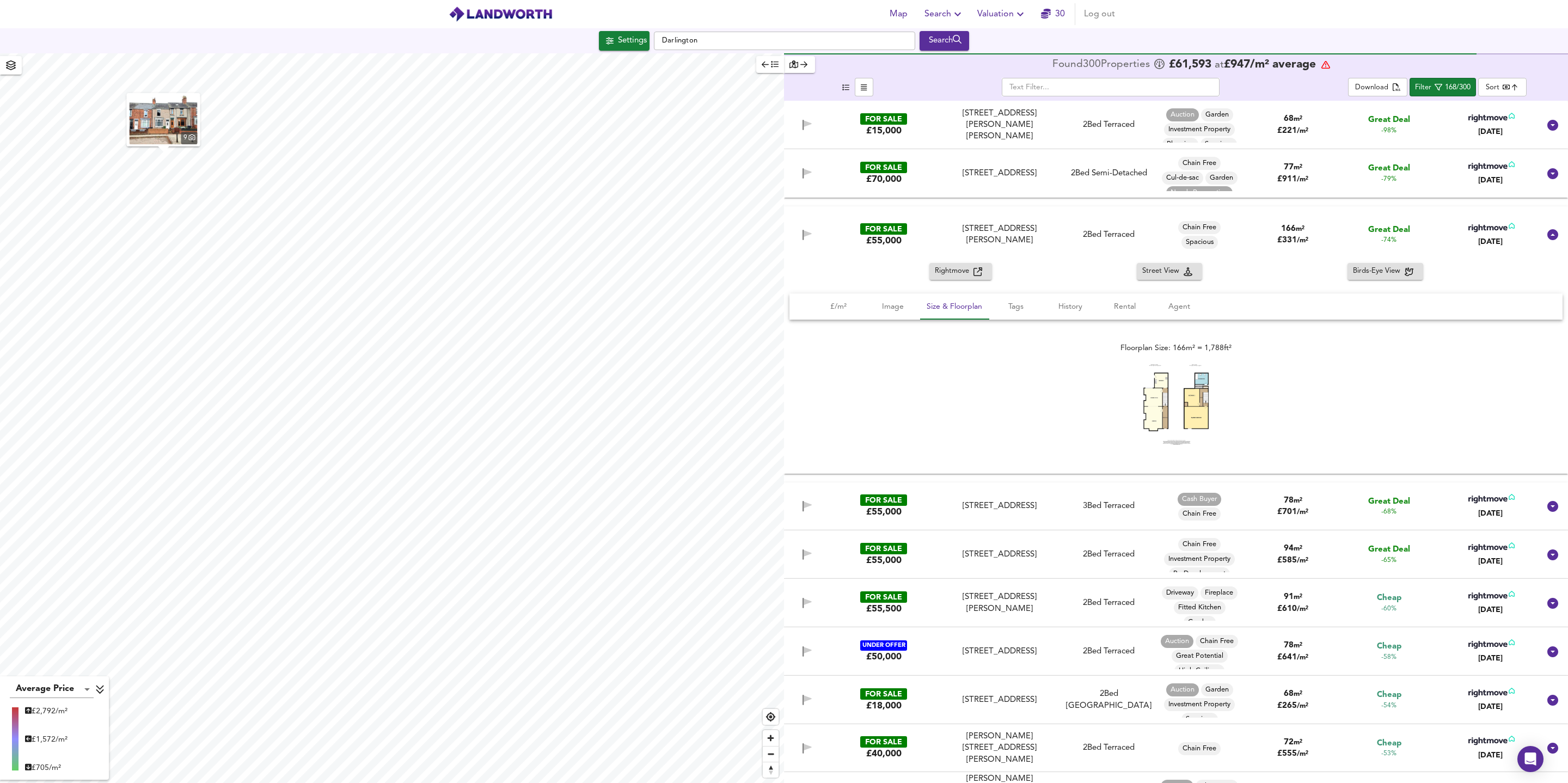
click at [1186, 392] on img at bounding box center [1176, 405] width 65 height 80
click at [1236, 262] on div "FOR SALE £55,000 [STREET_ADDRESS][PERSON_NAME][PERSON_NAME] 2 Bed Terraced Chai…" at bounding box center [1176, 235] width 784 height 57
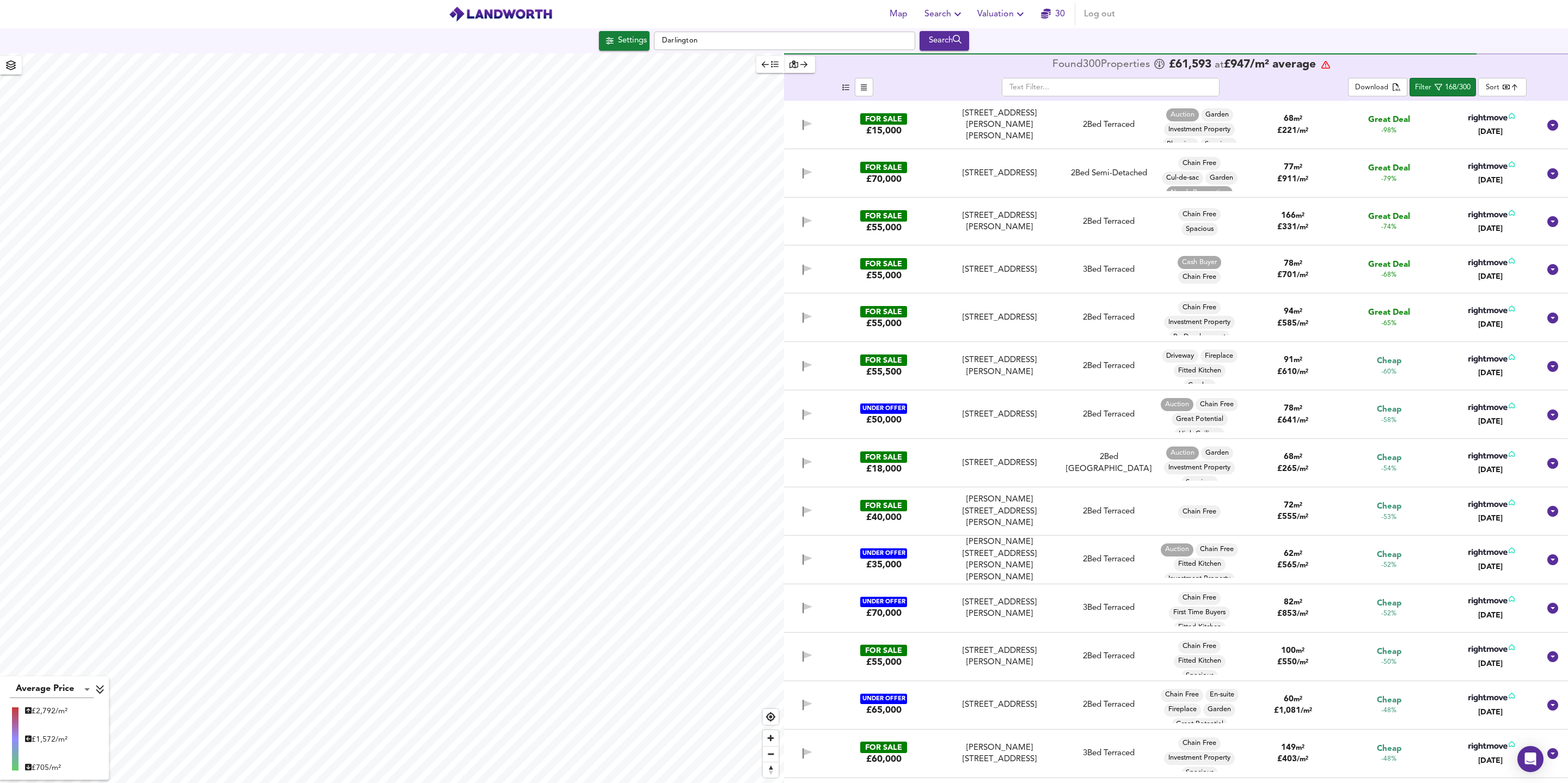
click at [1085, 241] on div "FOR SALE £55,000 [STREET_ADDRESS][PERSON_NAME][PERSON_NAME] 2 Bed Terraced Chai…" at bounding box center [1176, 222] width 784 height 48
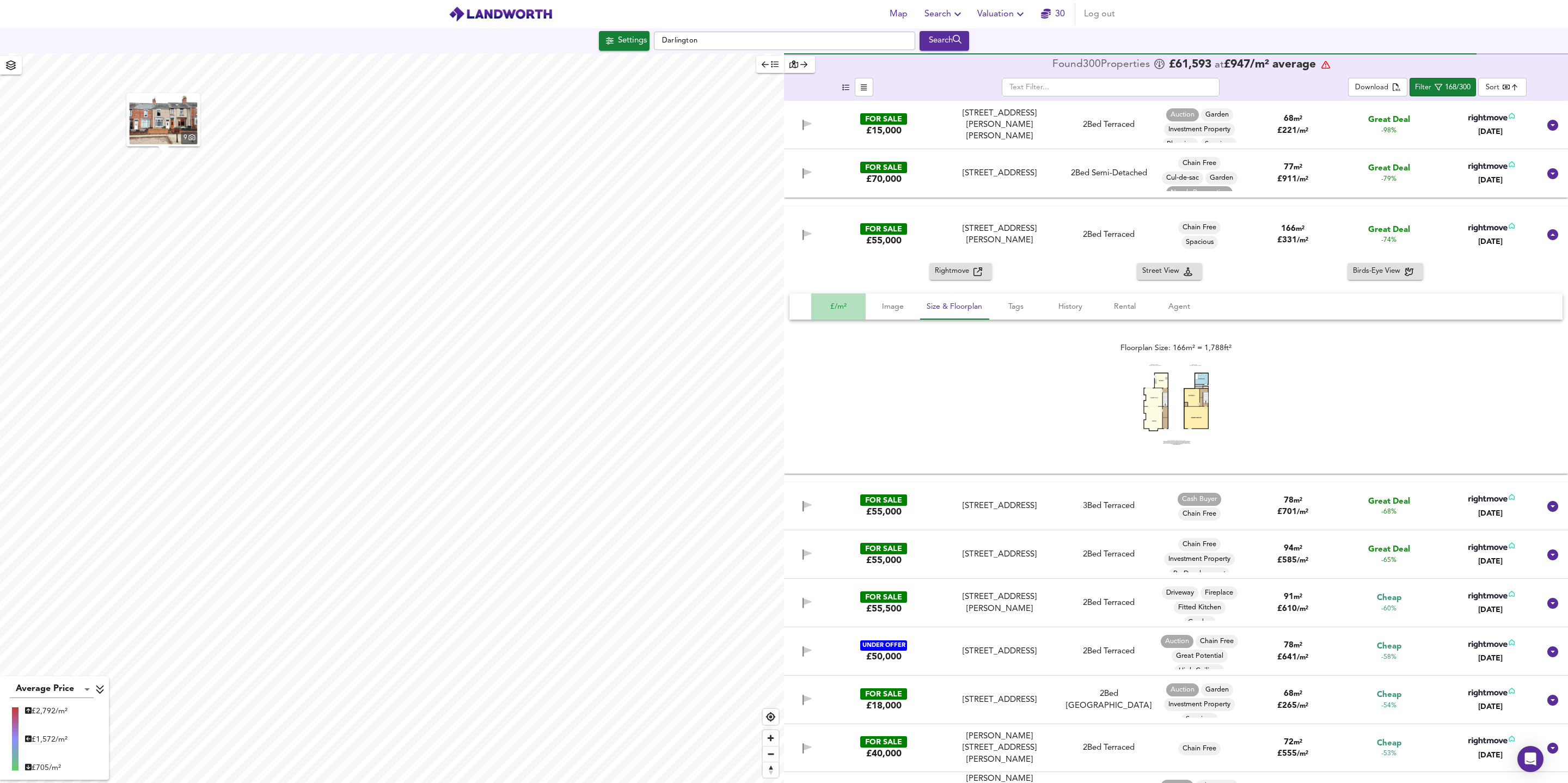
click at [850, 307] on span "£/m²" at bounding box center [838, 307] width 41 height 14
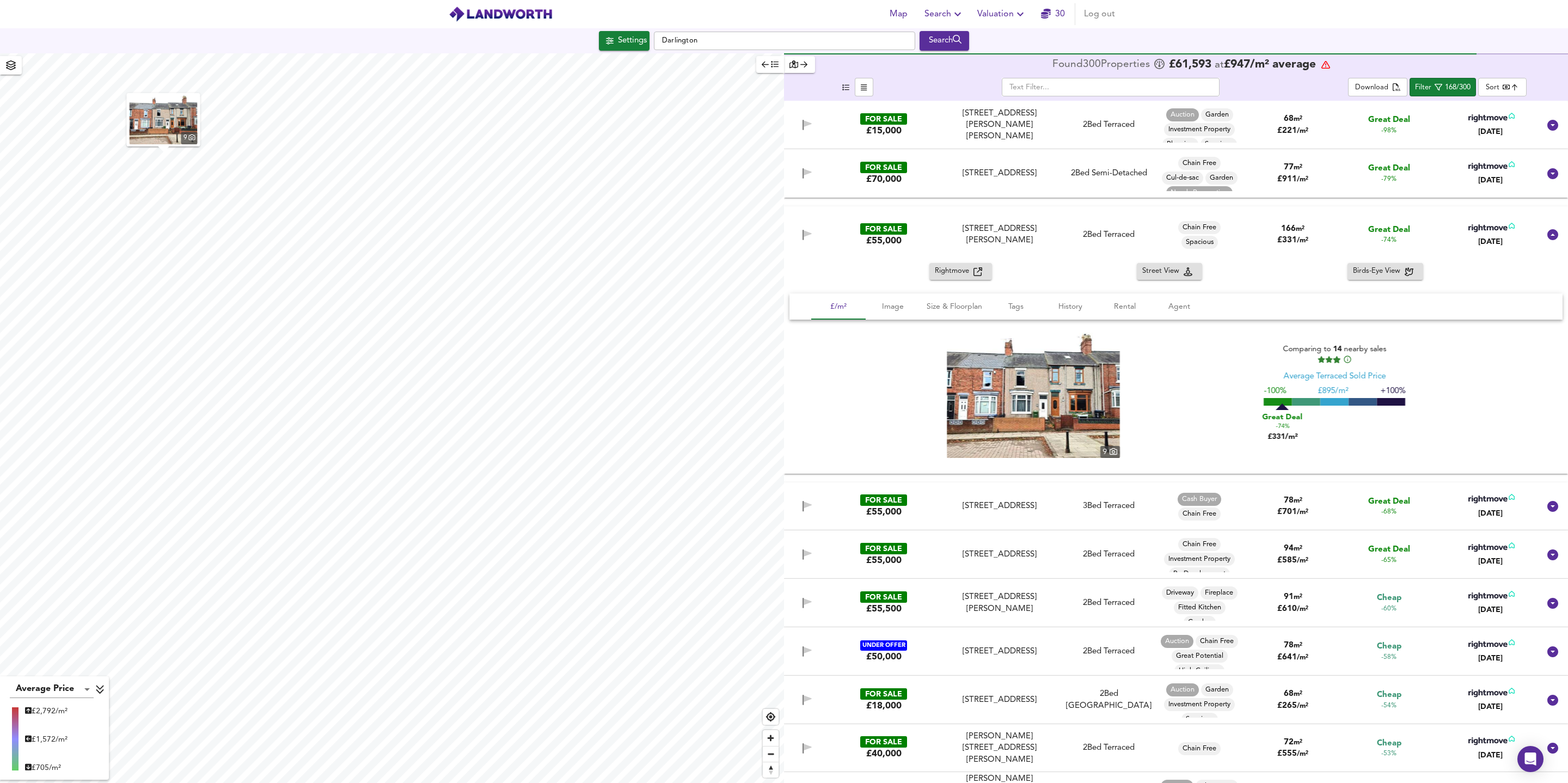
click at [1004, 371] on img at bounding box center [1033, 395] width 173 height 125
click at [1074, 252] on div "FOR SALE £55,000 [STREET_ADDRESS][PERSON_NAME][PERSON_NAME] 2 Bed Terraced Chai…" at bounding box center [1176, 235] width 784 height 57
